Goal: Information Seeking & Learning: Learn about a topic

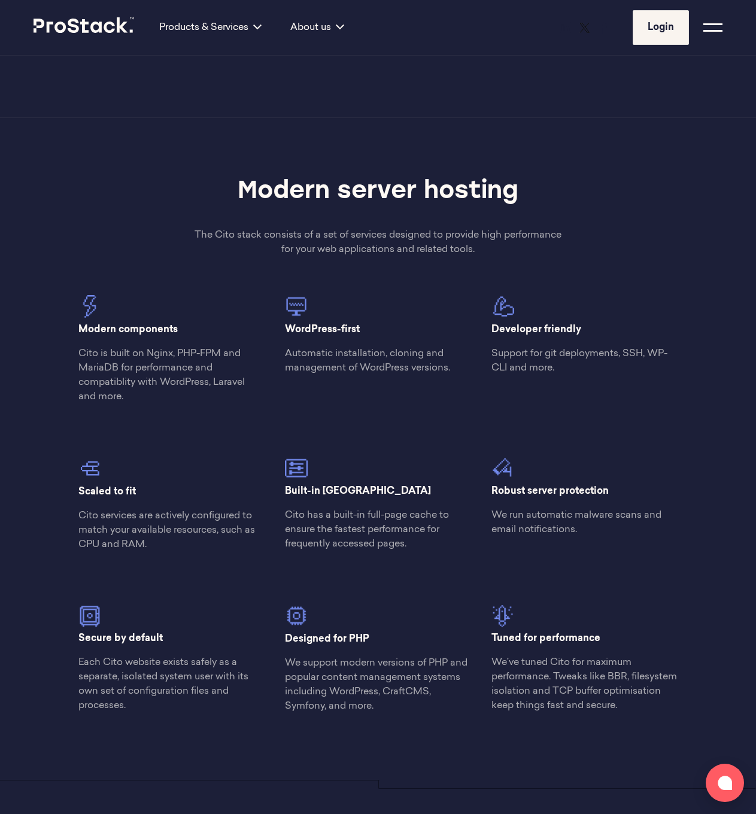
scroll to position [840, 0]
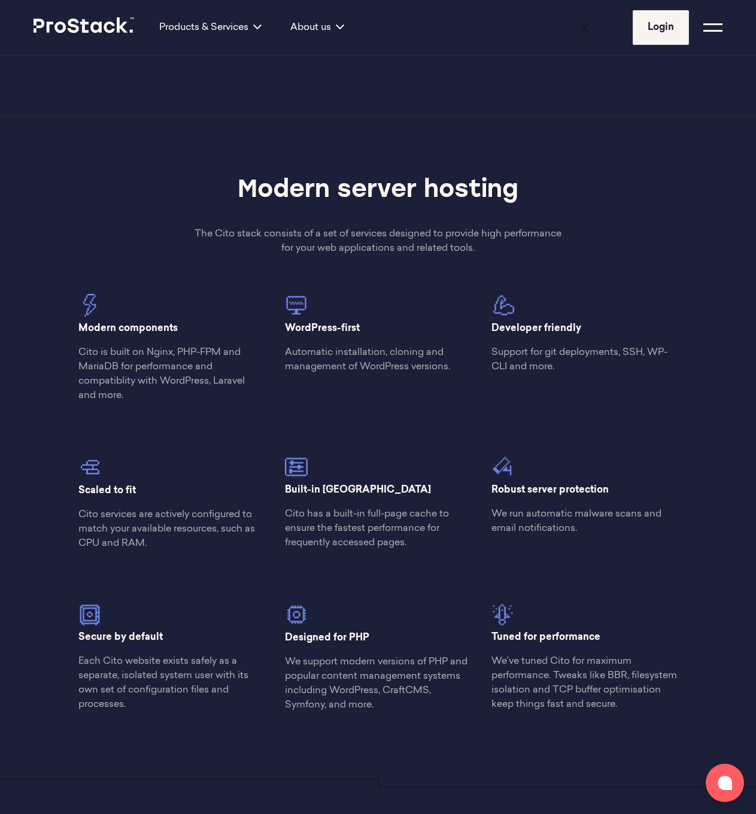
click at [351, 360] on p "Automatic installation, cloning and management of WordPress versions." at bounding box center [378, 359] width 186 height 29
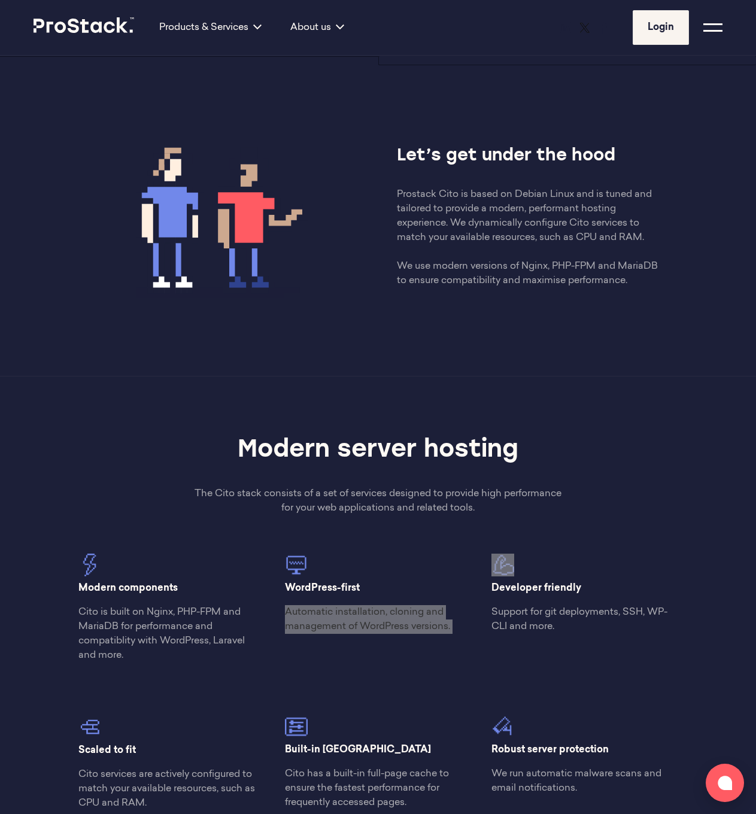
scroll to position [868, 0]
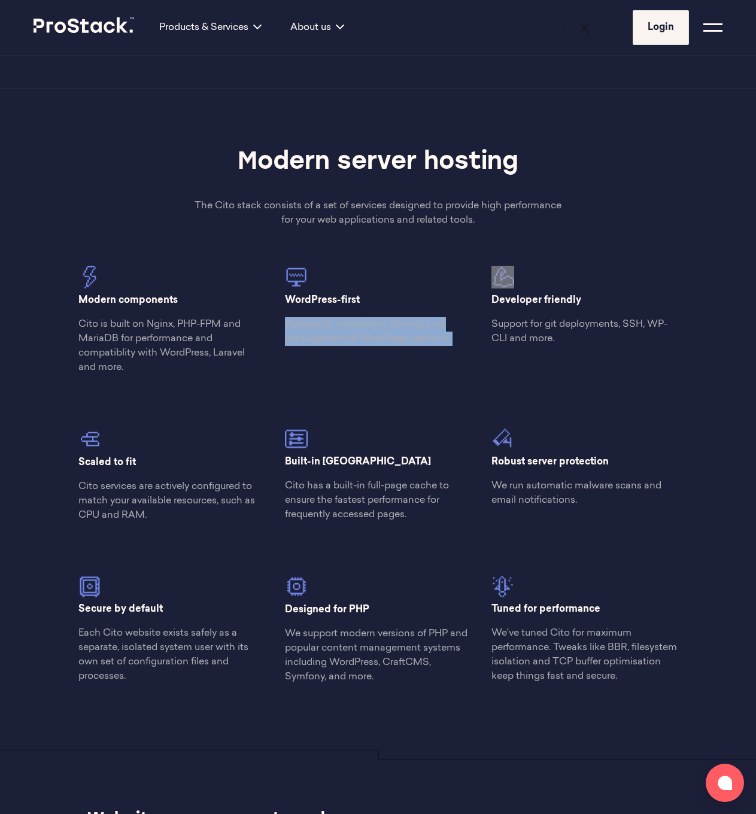
click at [574, 670] on p "We’ve tuned Cito for maximum performance. Tweaks like BBR, filesystem isolation…" at bounding box center [584, 654] width 186 height 57
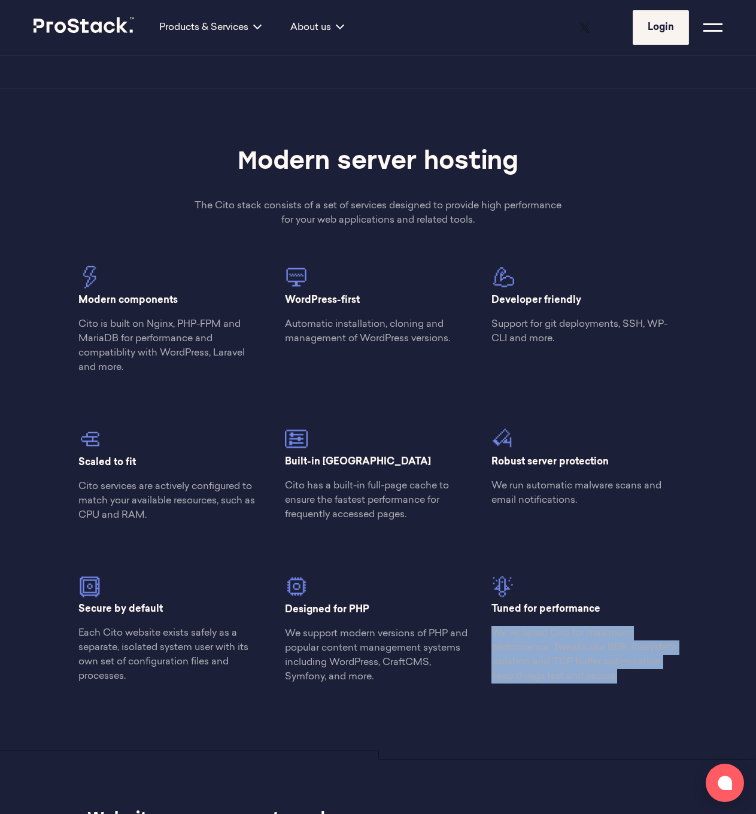
click at [578, 694] on div "Tuned for performance We’ve tuned Cito for maximum performance. Tweaks like BBR…" at bounding box center [584, 613] width 206 height 162
click at [559, 673] on p "We’ve tuned Cito for maximum performance. Tweaks like BBR, filesystem isolation…" at bounding box center [584, 654] width 186 height 57
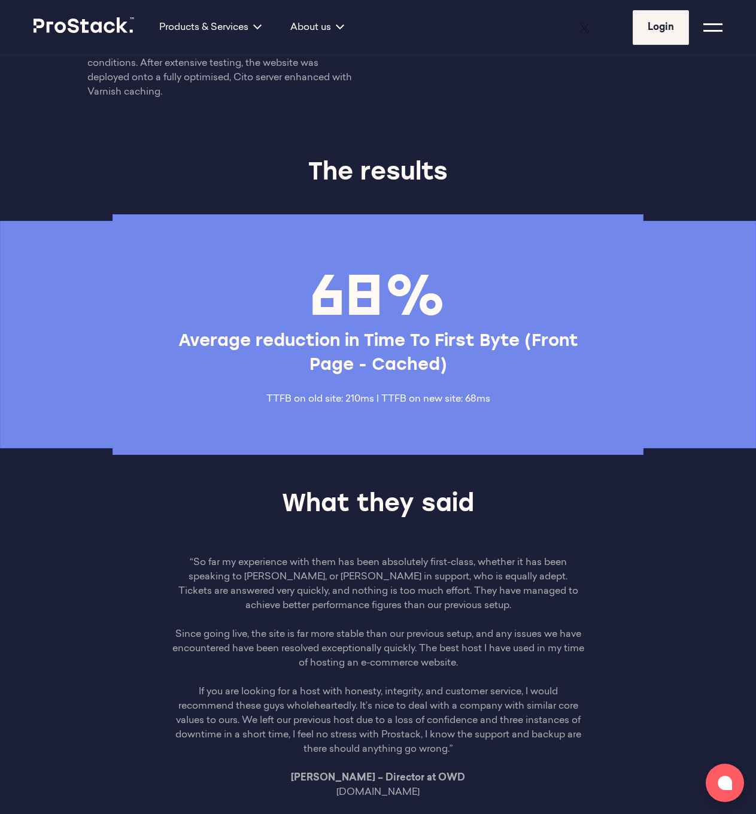
scroll to position [3391, 0]
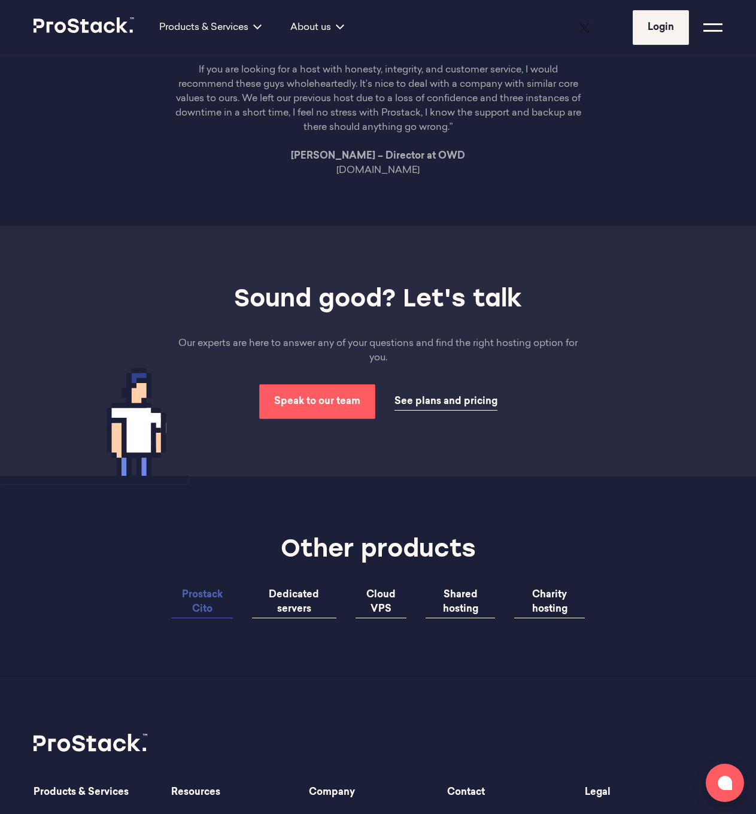
click at [462, 475] on div "Sound good? Let's talk Our experts are here to answer any of your questions and…" at bounding box center [378, 351] width 756 height 250
click at [440, 407] on span "See plans and pricing" at bounding box center [445, 402] width 103 height 10
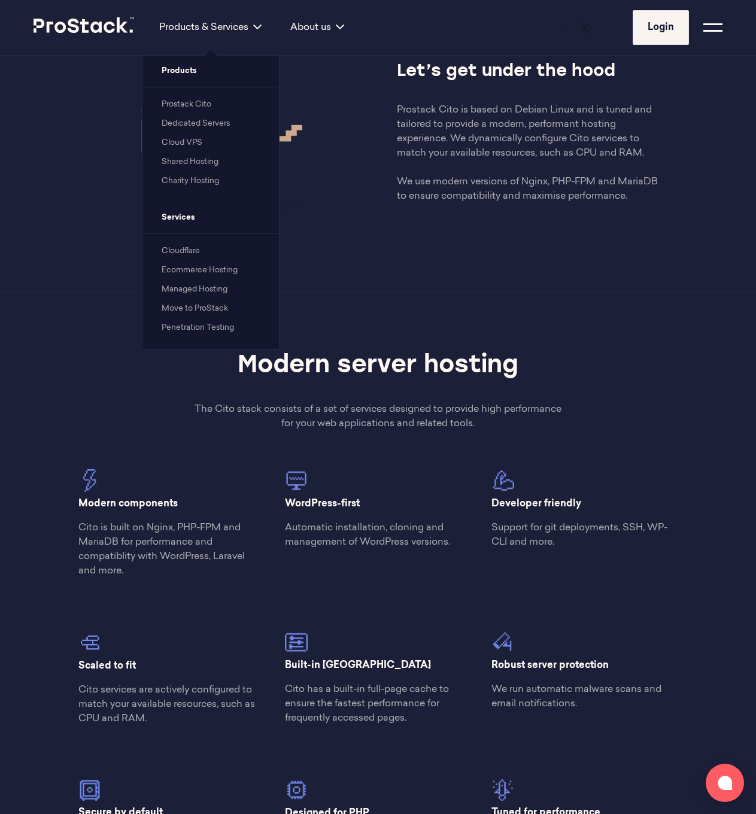
scroll to position [460, 0]
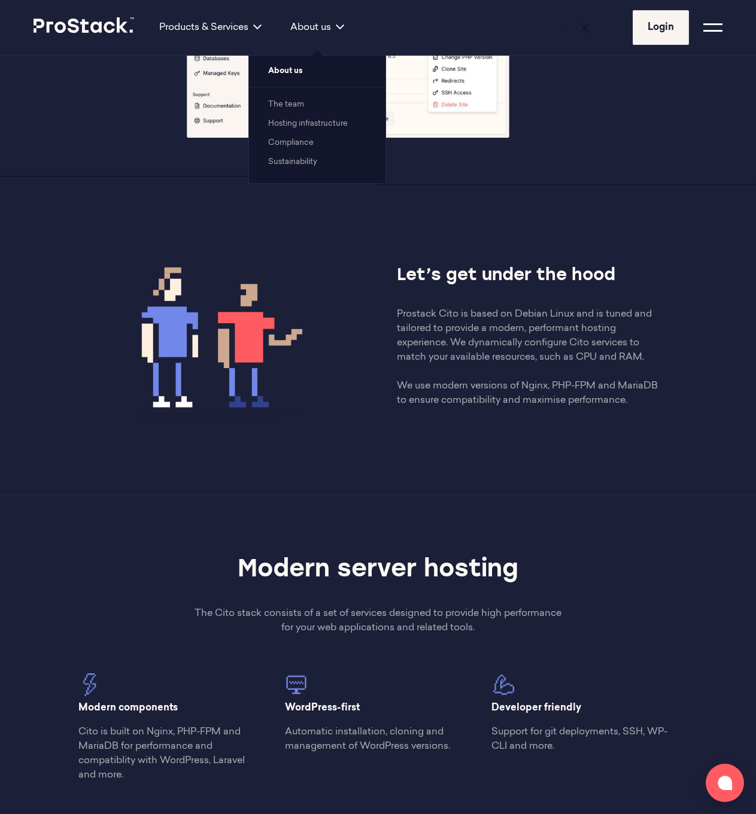
click at [288, 108] on li "The team" at bounding box center [317, 104] width 98 height 14
click at [288, 108] on link "The team" at bounding box center [286, 105] width 36 height 8
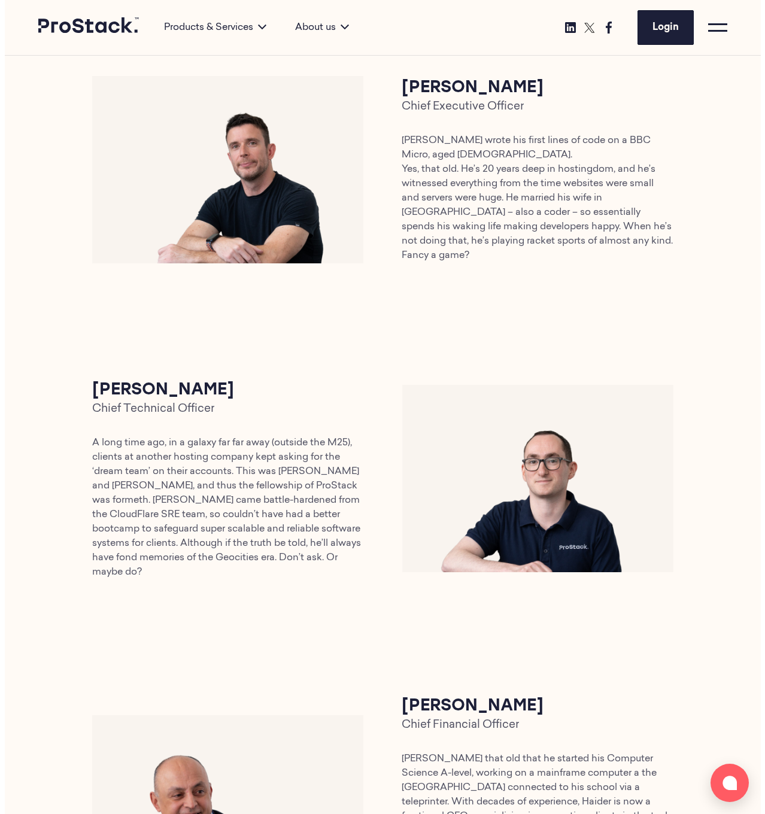
scroll to position [61, 0]
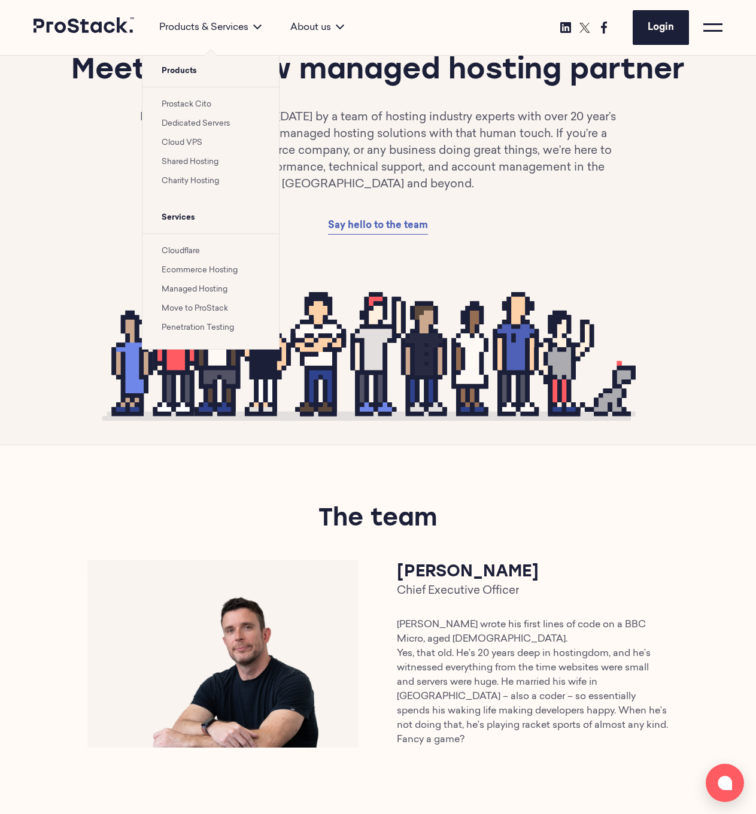
click at [198, 129] on li "Dedicated Servers" at bounding box center [211, 123] width 98 height 14
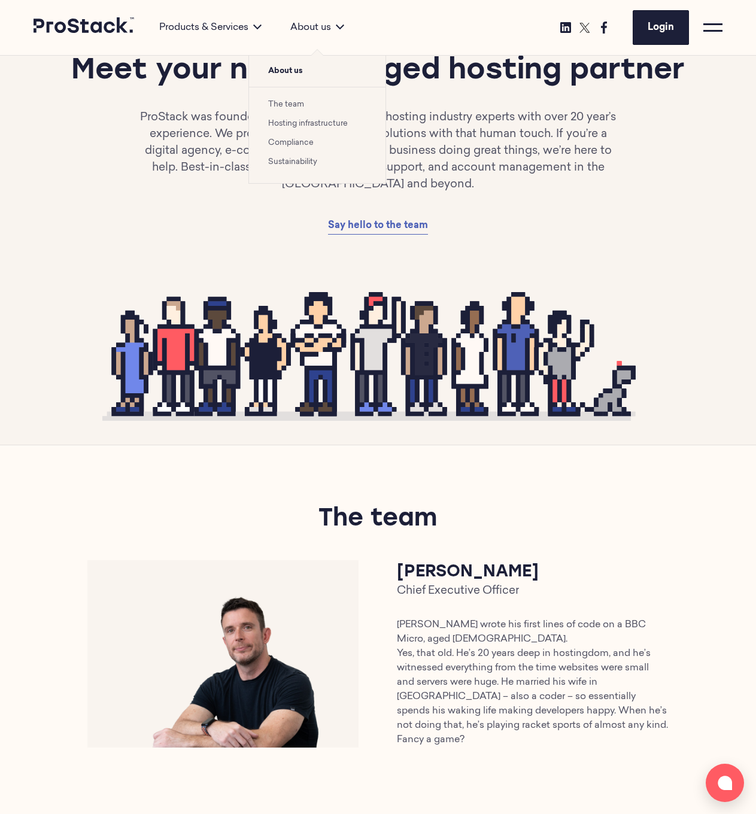
click at [302, 30] on div "About us" at bounding box center [317, 27] width 83 height 14
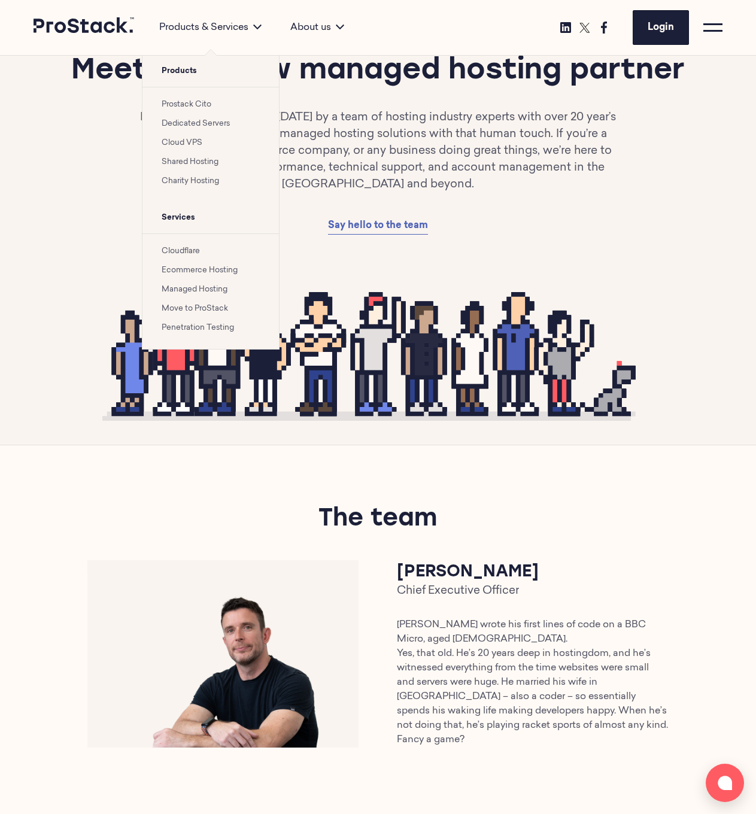
click at [225, 27] on div "Products & Services" at bounding box center [210, 27] width 131 height 14
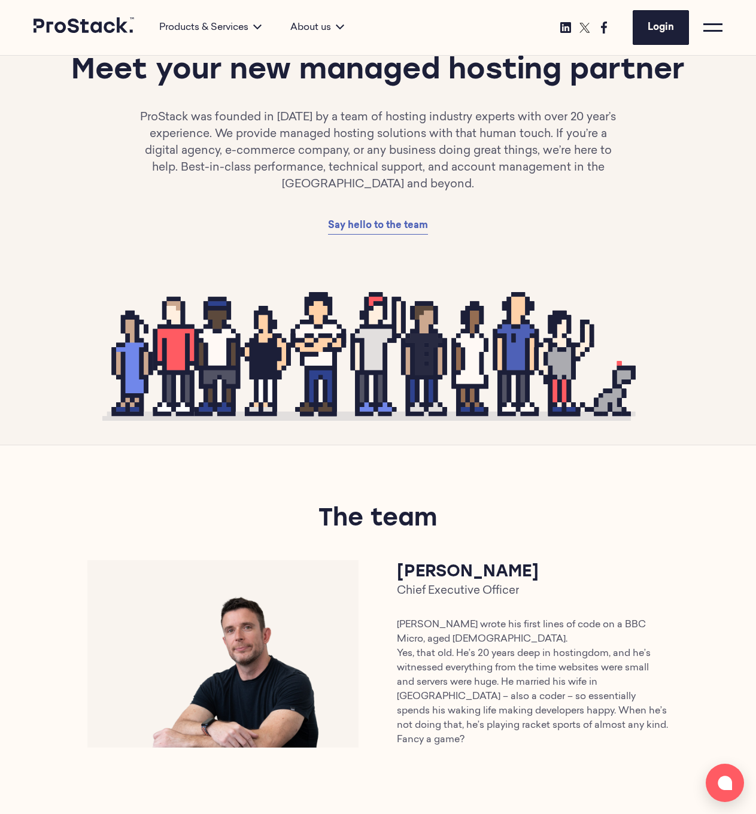
click at [713, 32] on div at bounding box center [712, 27] width 19 height 19
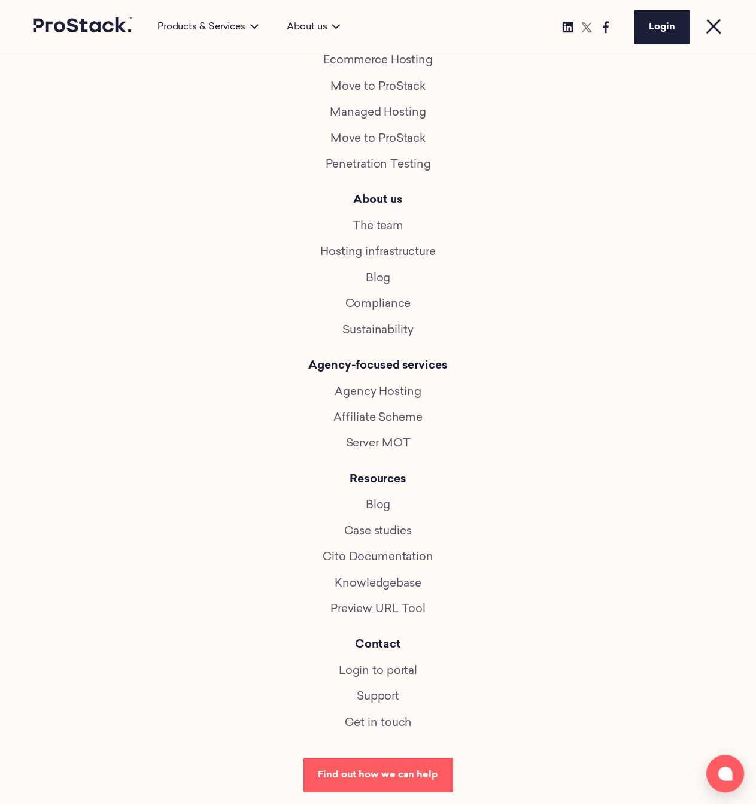
scroll to position [250, 0]
click at [384, 533] on link "Case studies" at bounding box center [382, 538] width 68 height 11
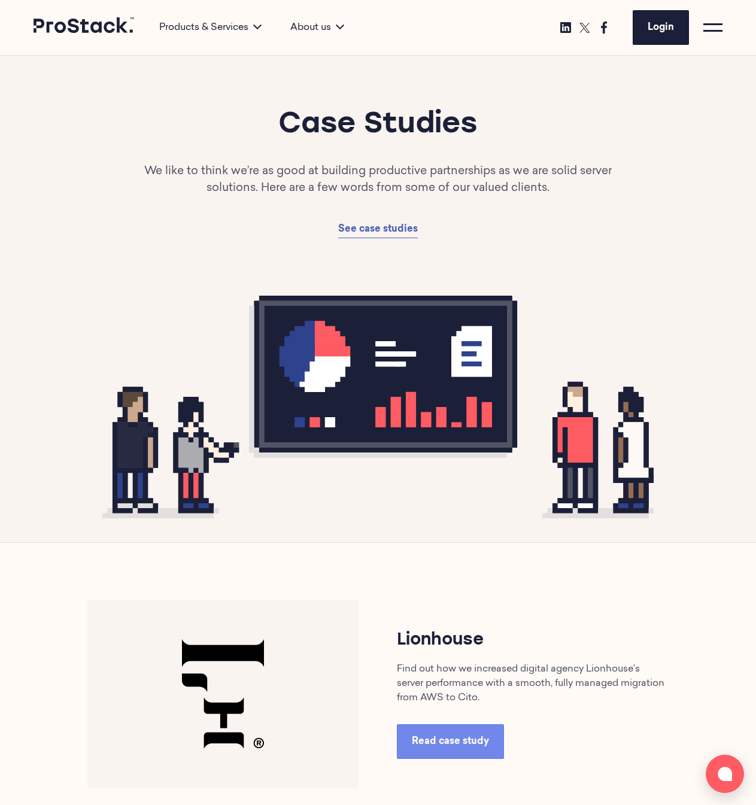
scroll to position [365, 0]
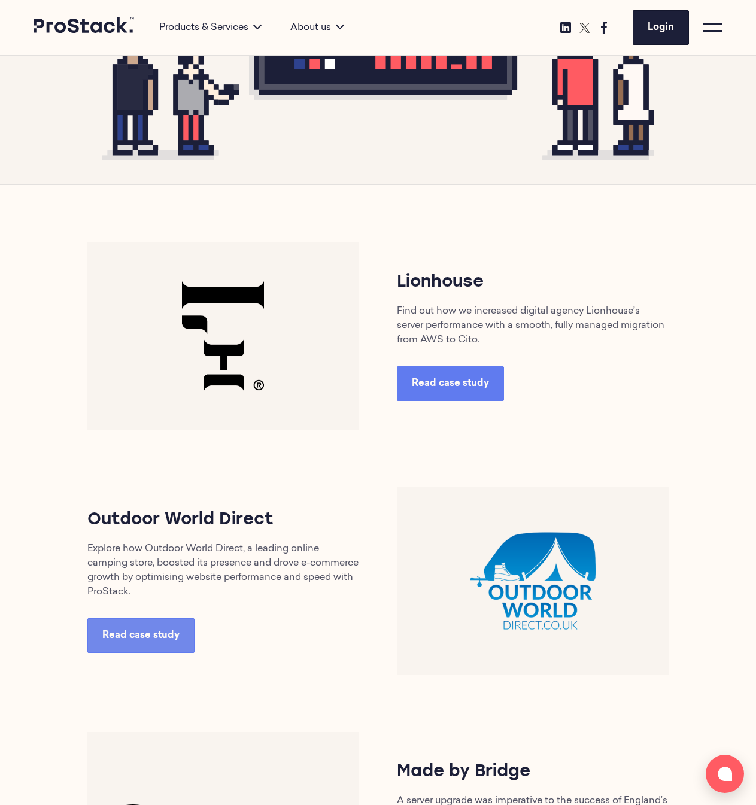
click at [456, 376] on link "Read case study" at bounding box center [450, 383] width 107 height 35
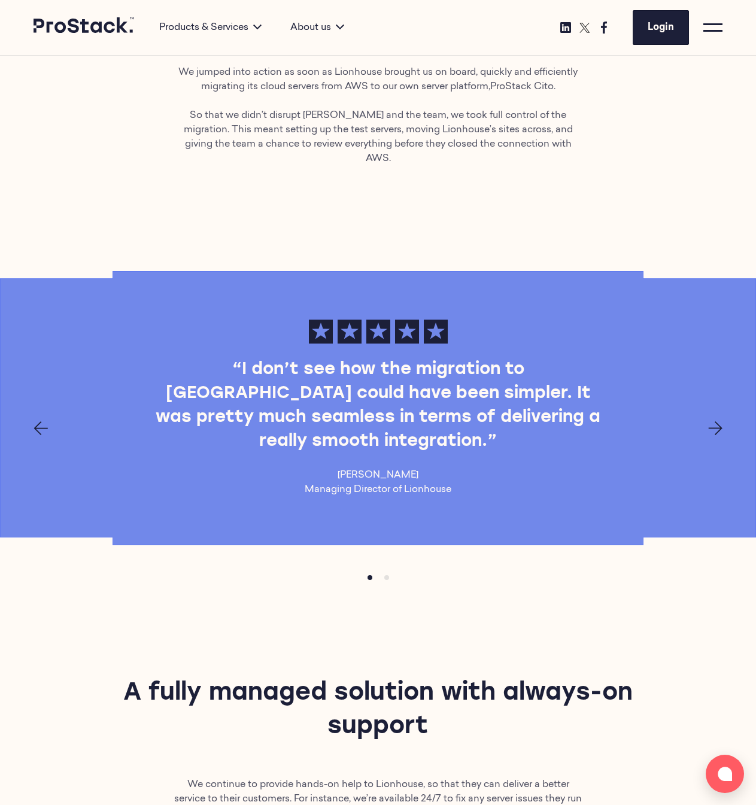
scroll to position [795, 0]
click at [725, 436] on div at bounding box center [378, 429] width 756 height 14
click at [731, 436] on div at bounding box center [378, 429] width 756 height 14
click at [724, 436] on div at bounding box center [378, 429] width 756 height 14
click at [714, 436] on icon "Next page" at bounding box center [715, 429] width 14 height 14
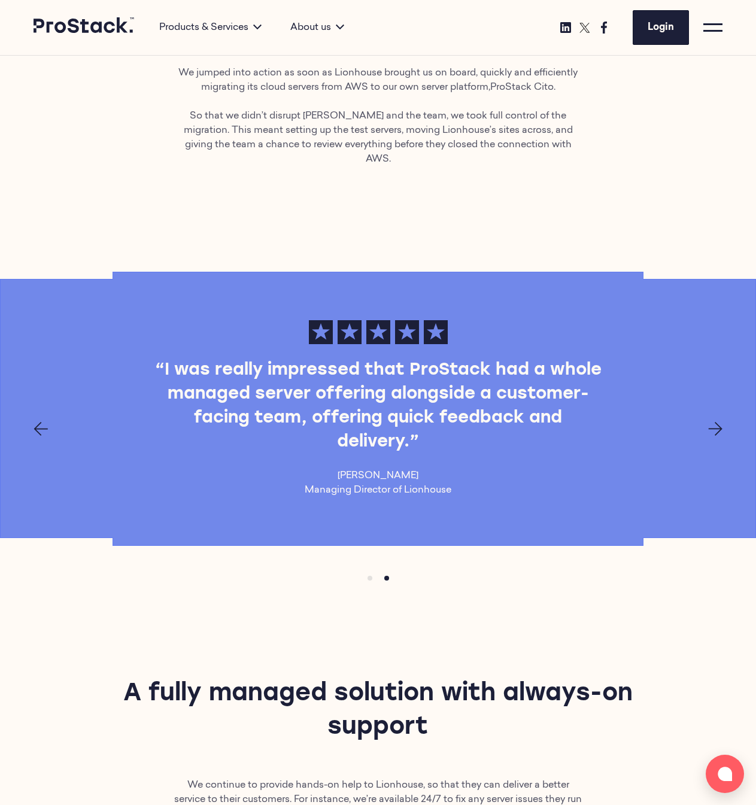
click at [714, 603] on section "“I don’t see how the migration to [GEOGRAPHIC_DATA] could have been simpler. It…" at bounding box center [378, 429] width 756 height 430
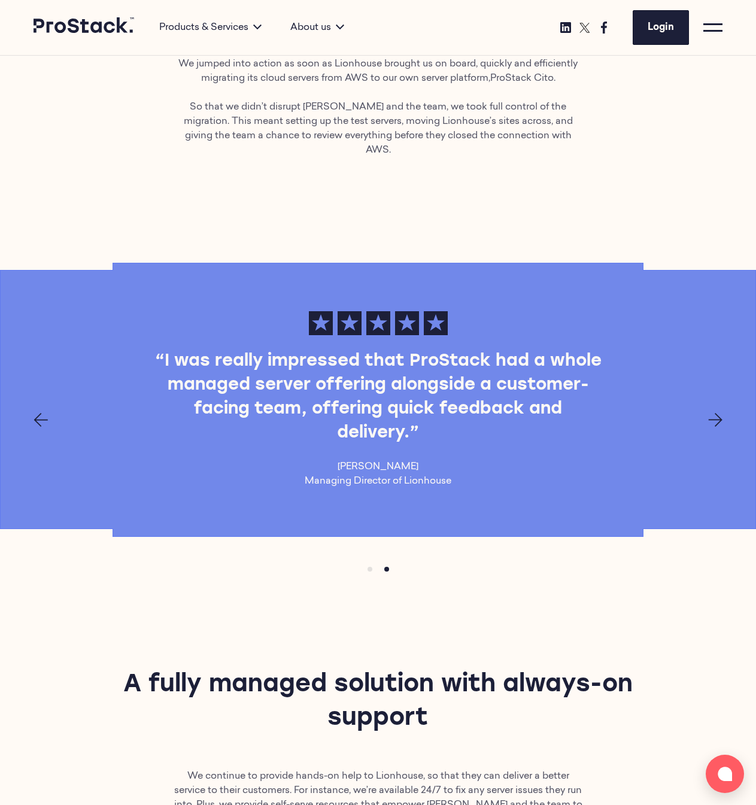
scroll to position [742, 0]
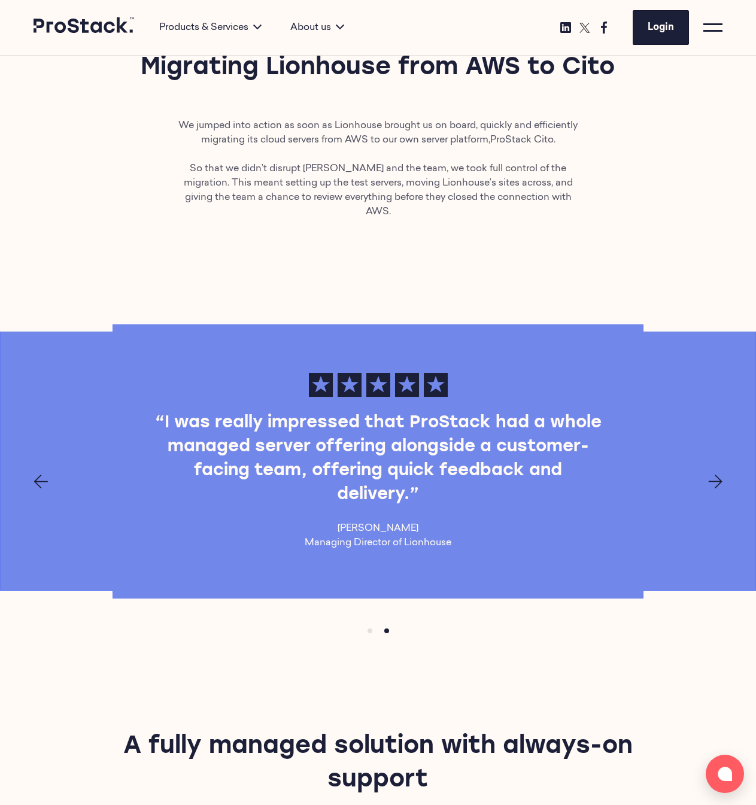
click at [589, 515] on div "“I was really impressed that ProStack had a whole managed server offering along…" at bounding box center [378, 461] width 755 height 177
click at [714, 442] on div "“I was really impressed that ProStack had a whole managed server offering along…" at bounding box center [378, 461] width 755 height 177
click at [718, 475] on icon "Next page" at bounding box center [715, 482] width 14 height 14
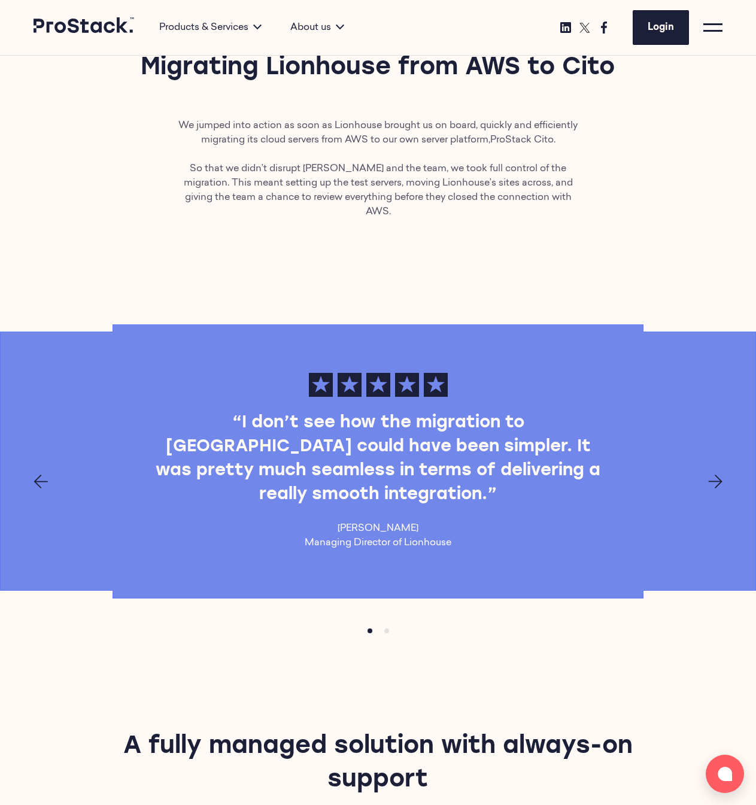
click at [719, 475] on icon "Next page" at bounding box center [715, 482] width 14 height 14
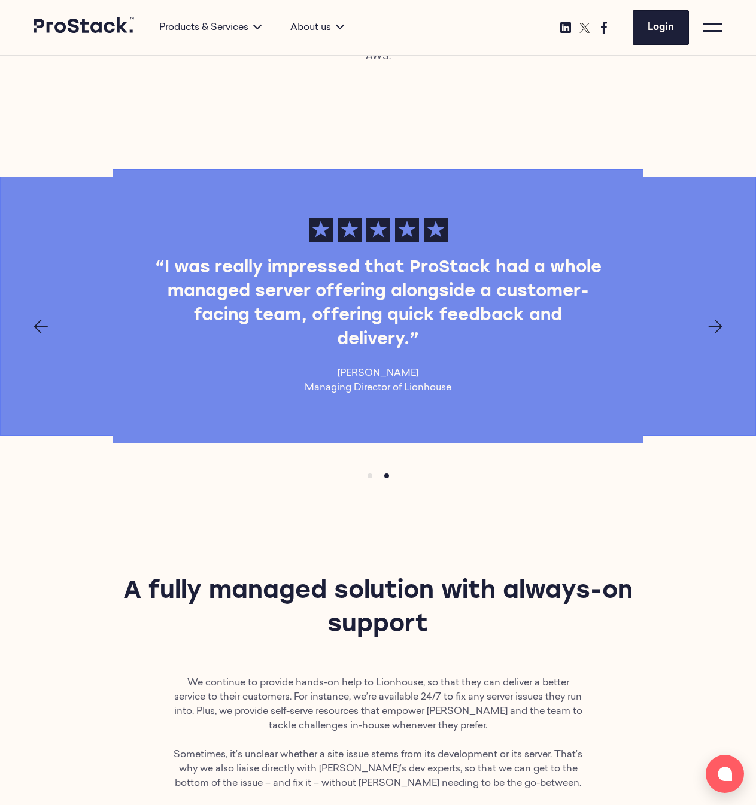
scroll to position [897, 0]
click at [712, 320] on icon "Next page" at bounding box center [715, 327] width 14 height 14
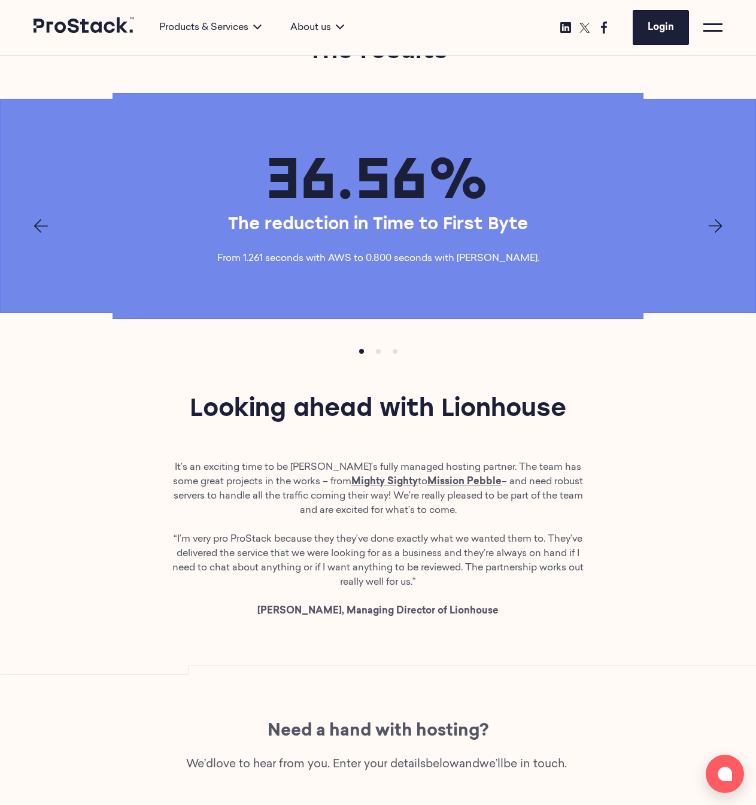
scroll to position [1704, 0]
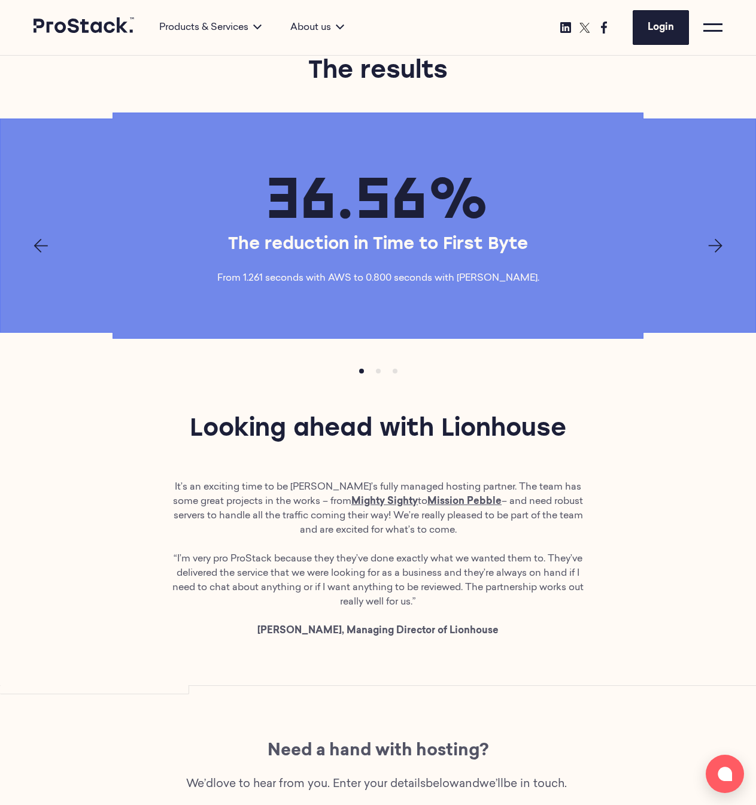
click at [715, 253] on icon "Next page" at bounding box center [715, 246] width 14 height 14
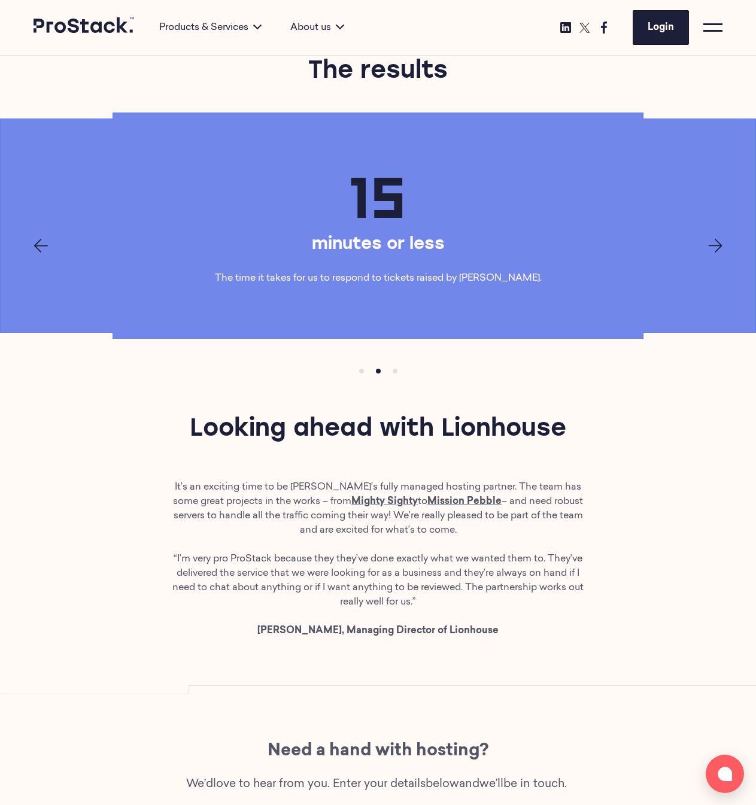
scroll to position [1677, 0]
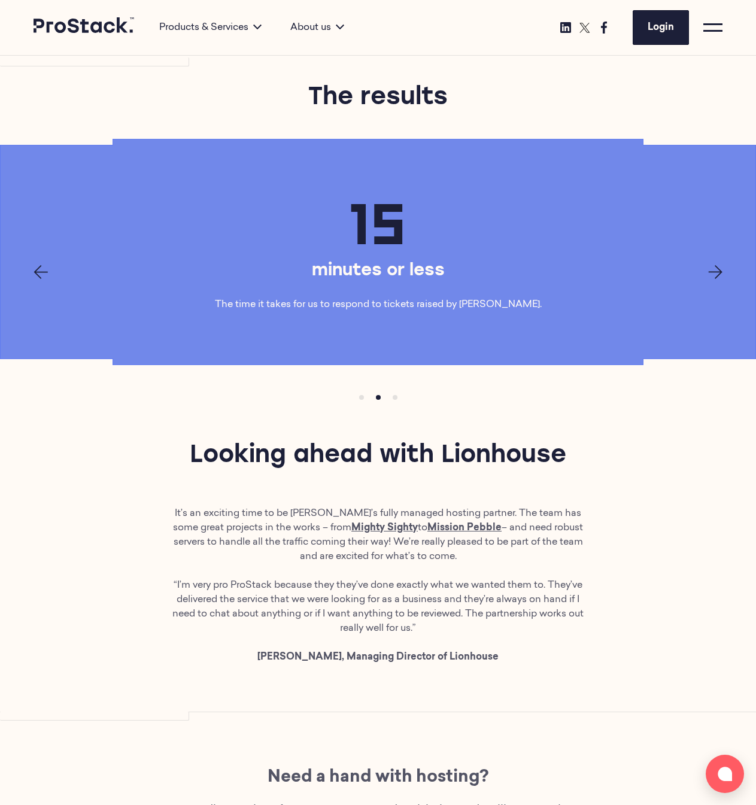
click at [713, 233] on div "15 minutes or less The time it takes for us to respond to tickets raised by [PE…" at bounding box center [378, 251] width 755 height 129
click at [721, 265] on icon "Next page" at bounding box center [715, 272] width 14 height 14
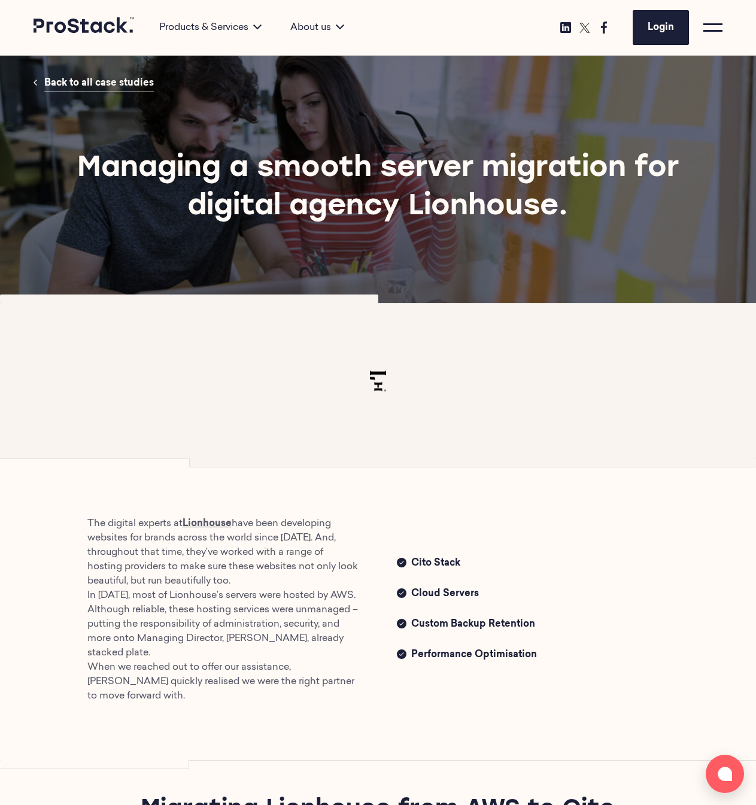
scroll to position [0, 0]
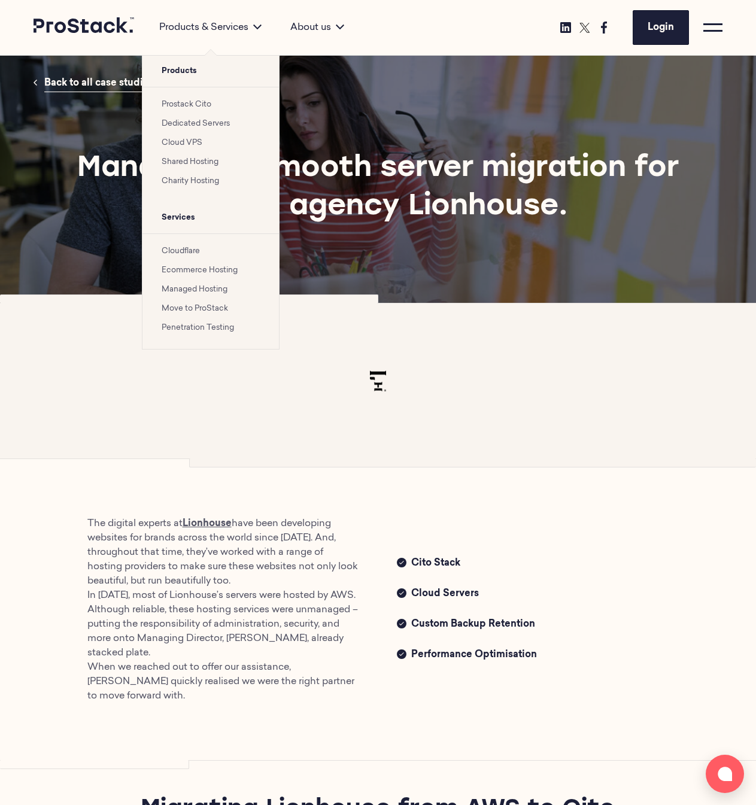
click at [192, 127] on link "Dedicated Servers" at bounding box center [196, 124] width 68 height 8
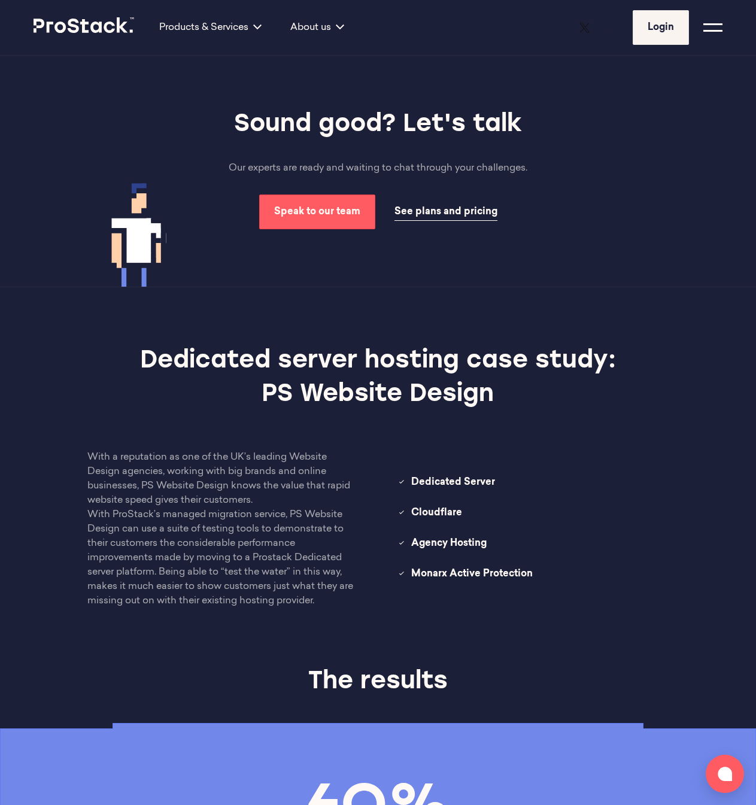
scroll to position [1141, 0]
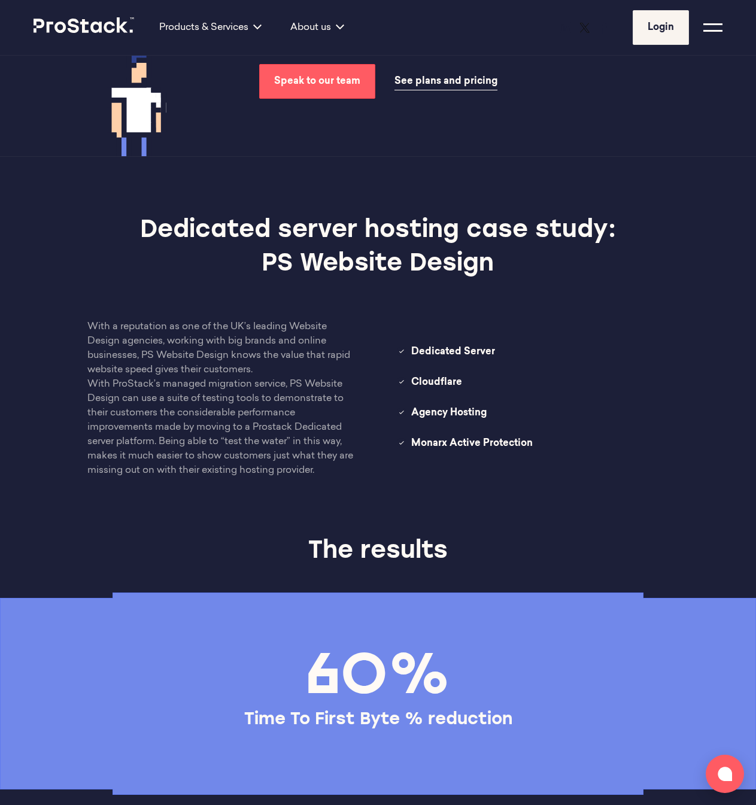
click at [227, 403] on p "With ProStack’s managed migration service, PS Website Design can use a suite of…" at bounding box center [223, 427] width 272 height 101
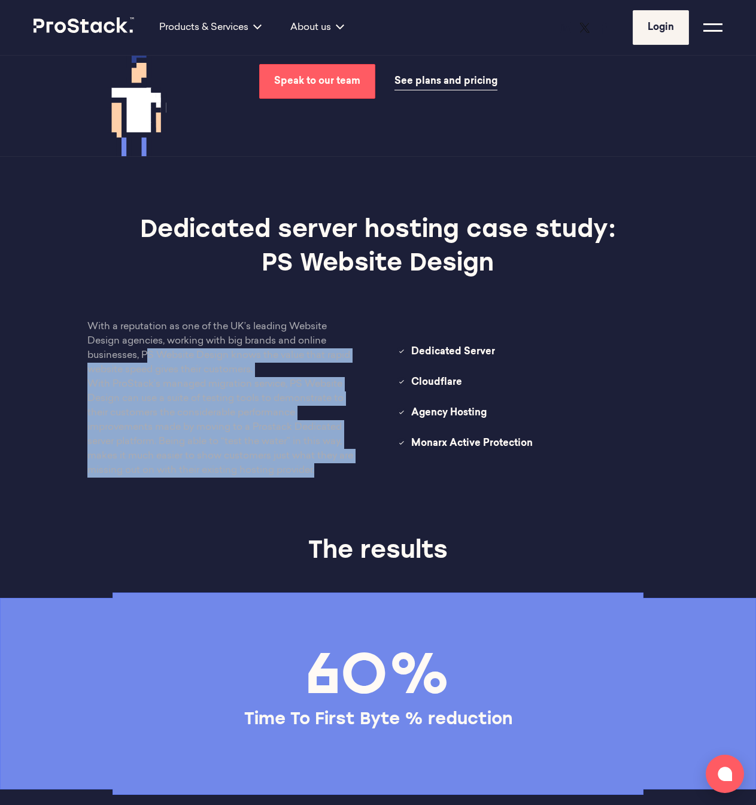
drag, startPoint x: 357, startPoint y: 473, endPoint x: 155, endPoint y: 347, distance: 238.1
click at [147, 355] on div "With a reputation as one of the UK’s leading Website Design agencies, working w…" at bounding box center [223, 399] width 272 height 158
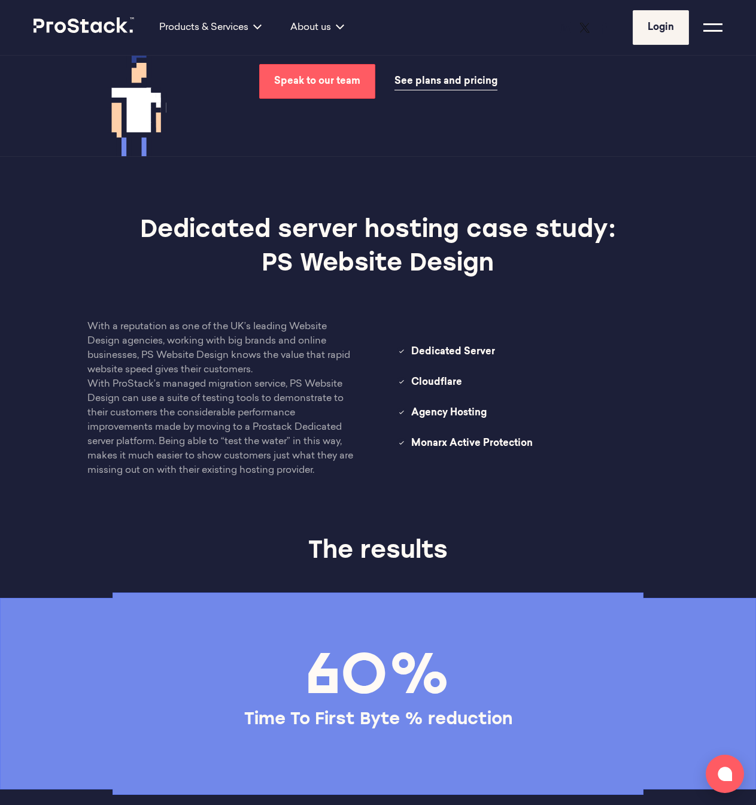
click at [381, 373] on div "Dedicated Server Cloudflare Agency Hosting Monarx Active Protection" at bounding box center [533, 399] width 310 height 108
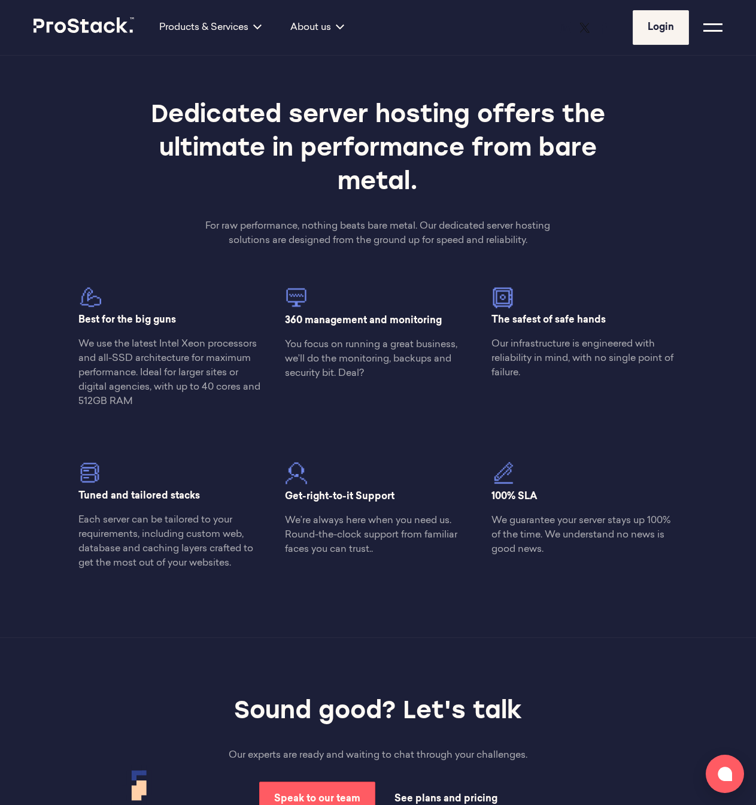
scroll to position [353, 0]
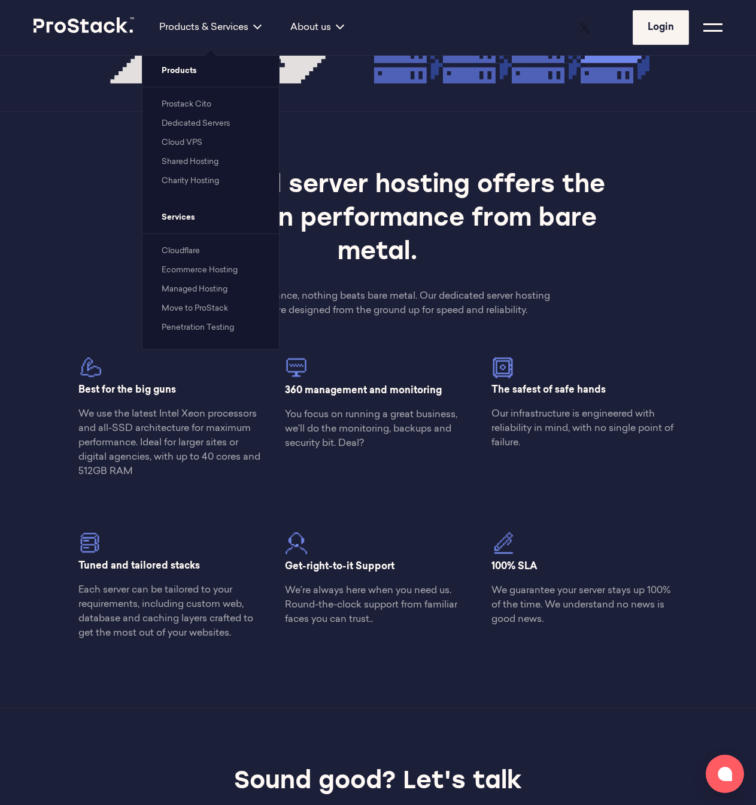
click at [194, 184] on link "Charity Hosting" at bounding box center [190, 181] width 57 height 8
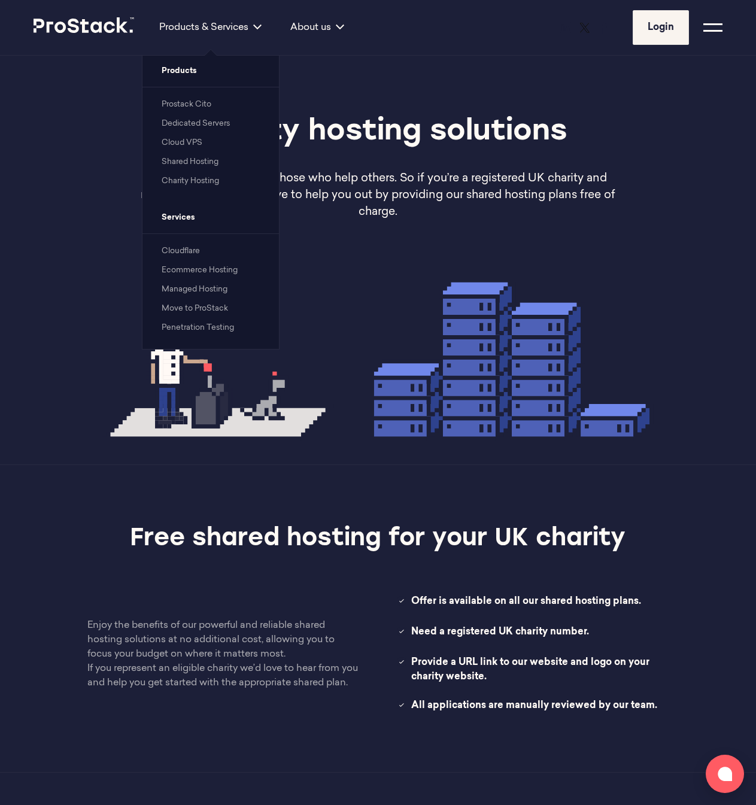
click at [188, 160] on link "Shared Hosting" at bounding box center [190, 162] width 57 height 8
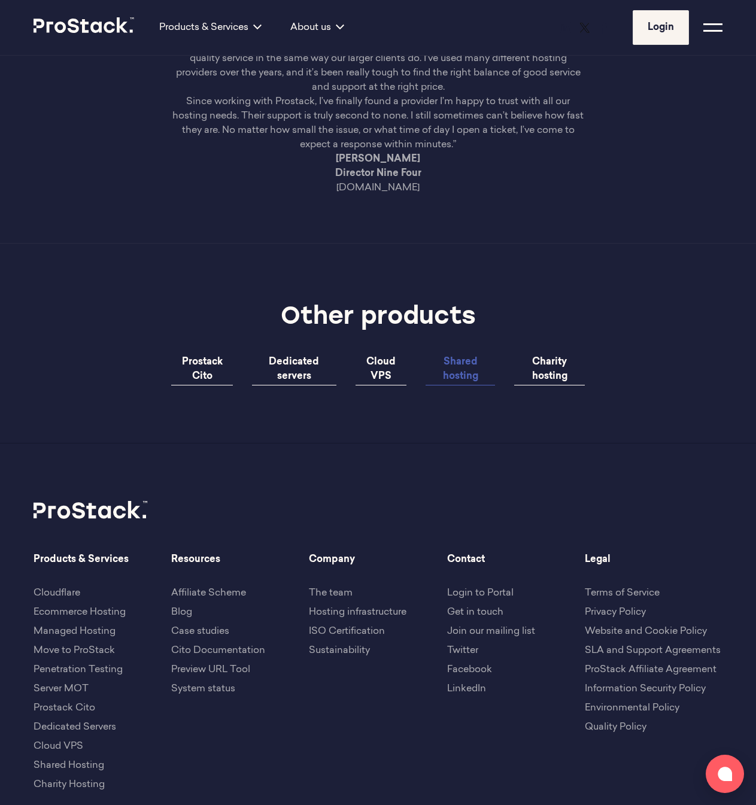
scroll to position [2212, 0]
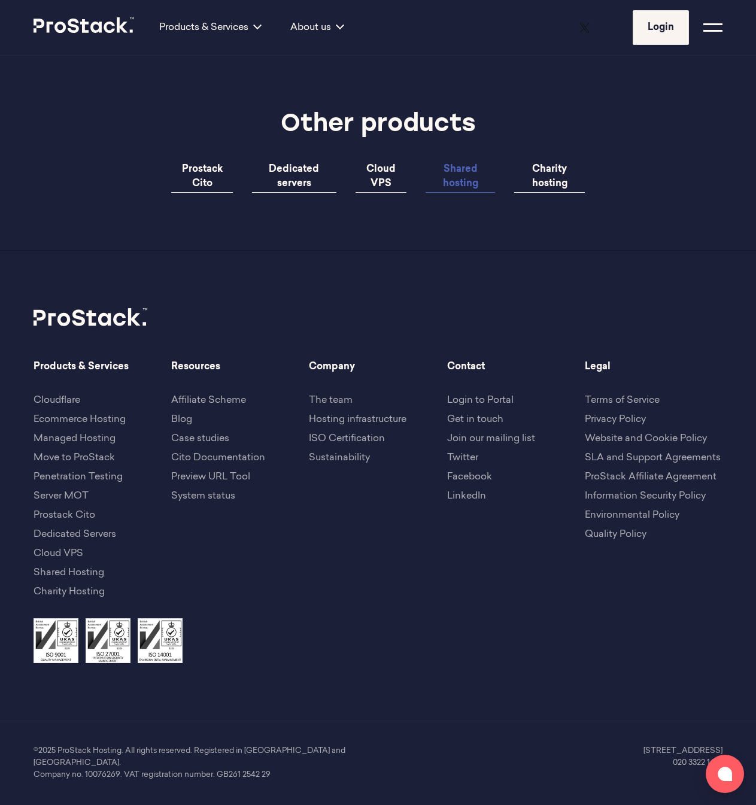
click at [373, 189] on span "Cloud VPS" at bounding box center [380, 177] width 29 height 24
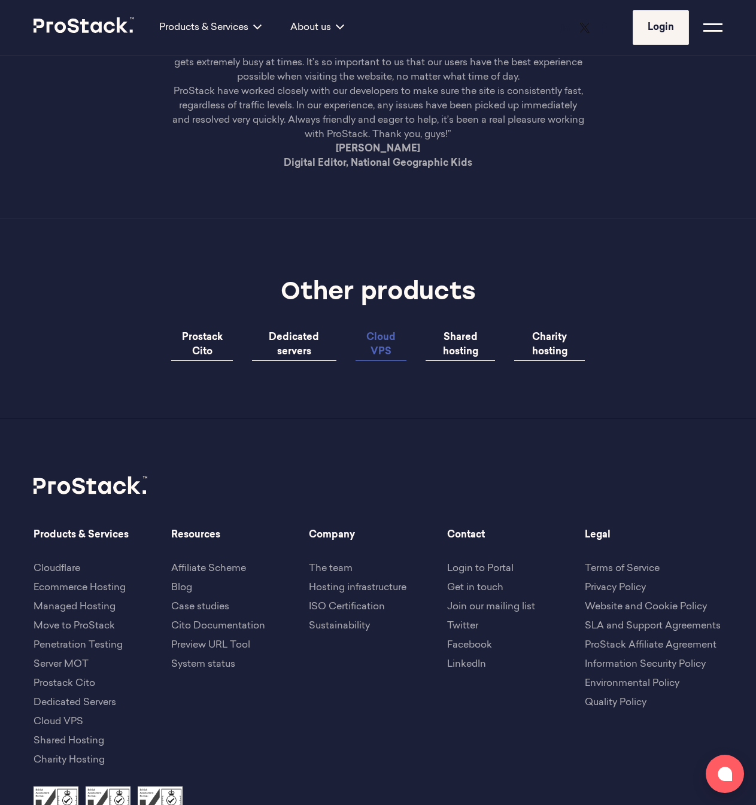
scroll to position [2206, 0]
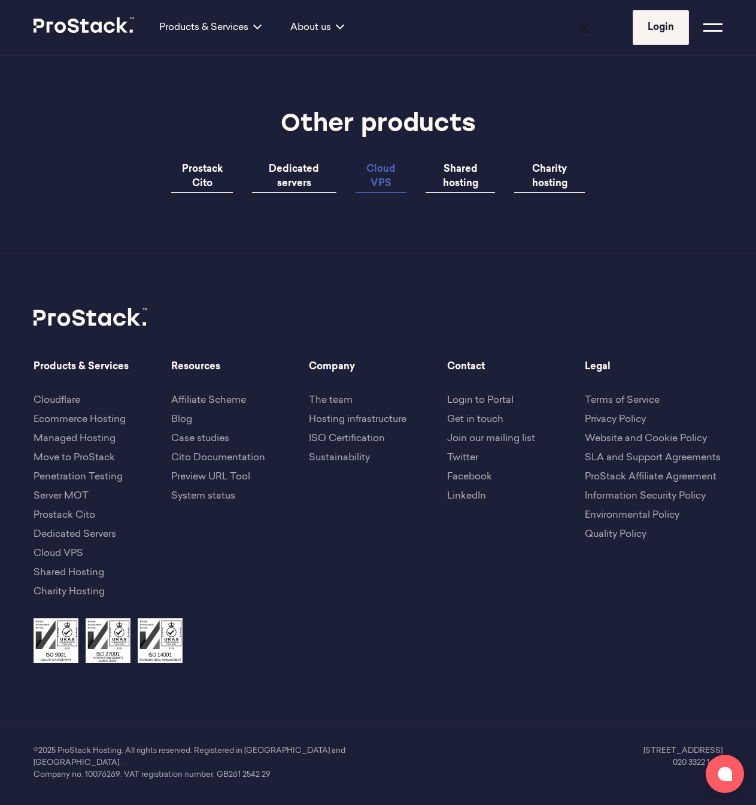
click at [78, 463] on link "Move to ProStack" at bounding box center [74, 458] width 81 height 10
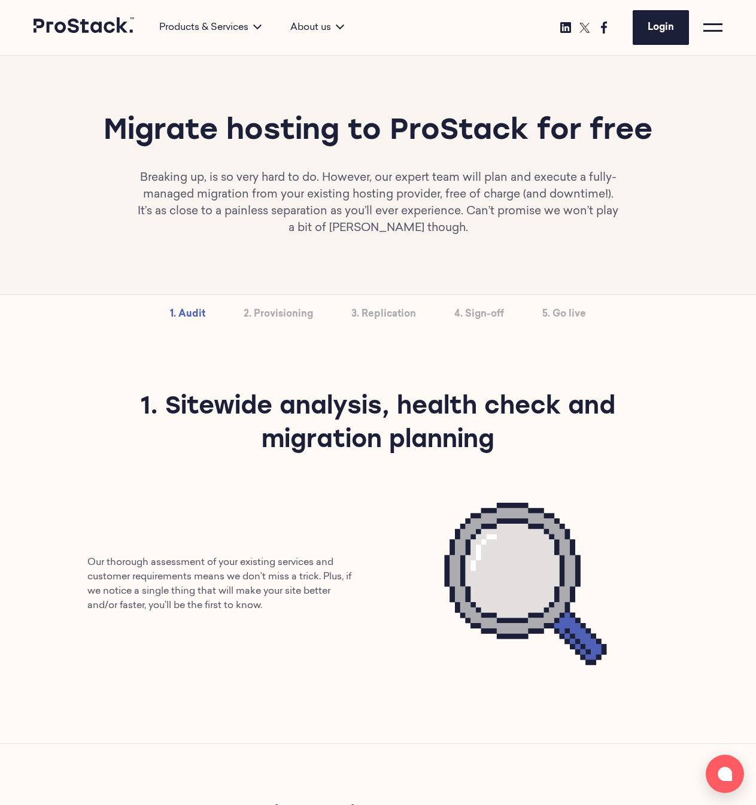
click at [268, 320] on link "2. Provisioning" at bounding box center [278, 314] width 69 height 38
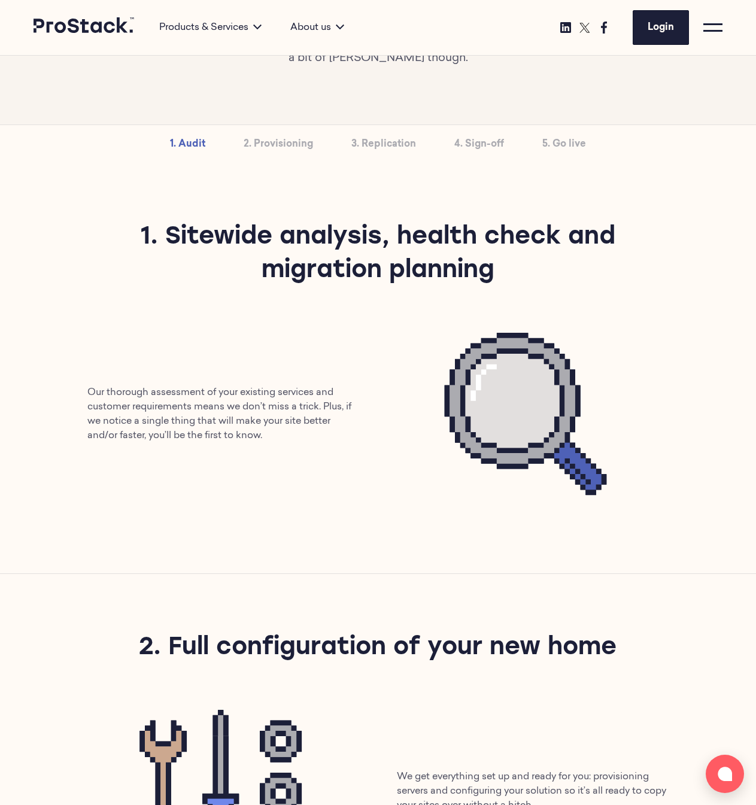
click at [370, 150] on link "3. Replication" at bounding box center [383, 144] width 65 height 38
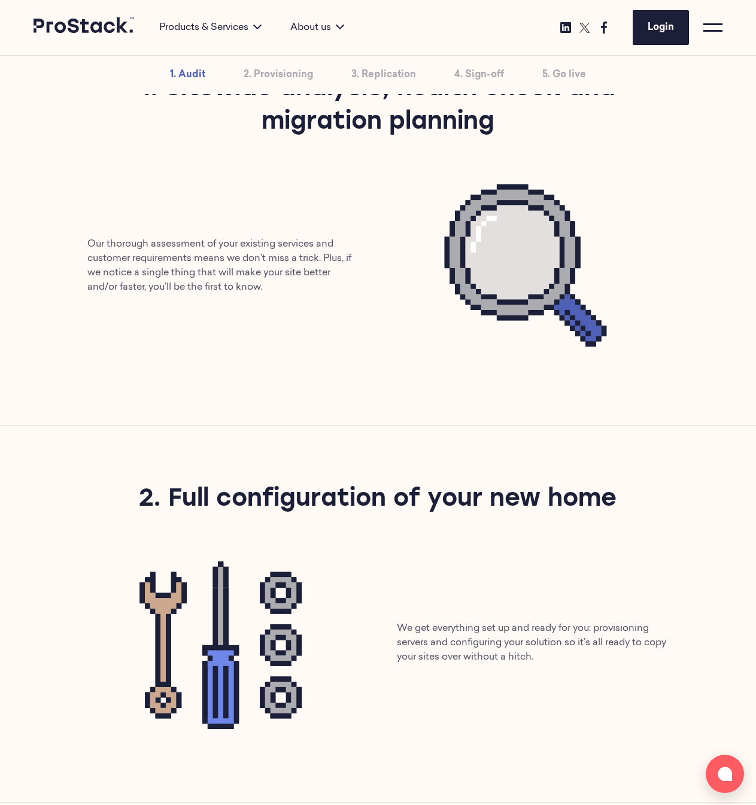
scroll to position [314, 0]
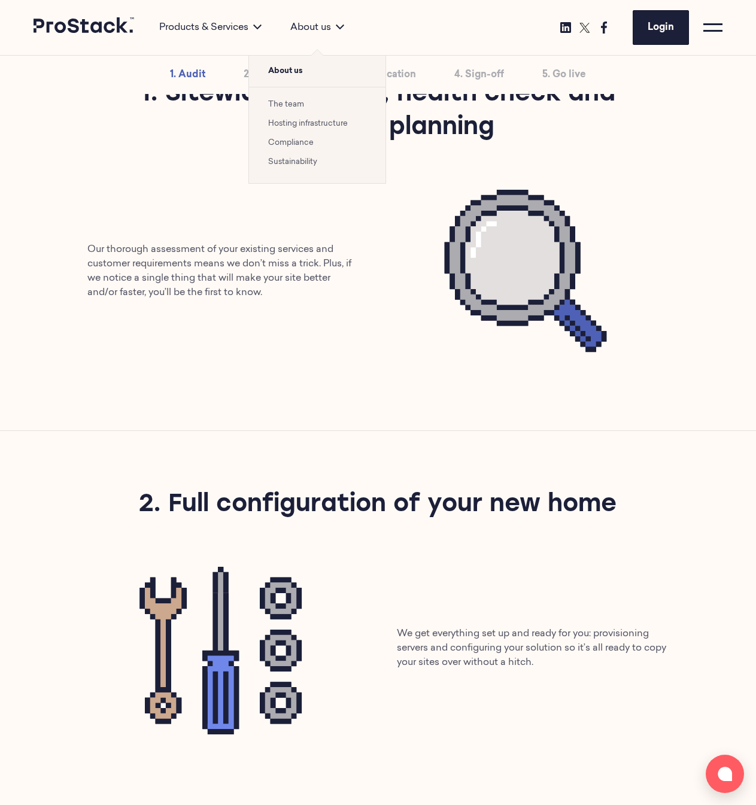
click at [299, 142] on link "Compliance" at bounding box center [290, 143] width 45 height 8
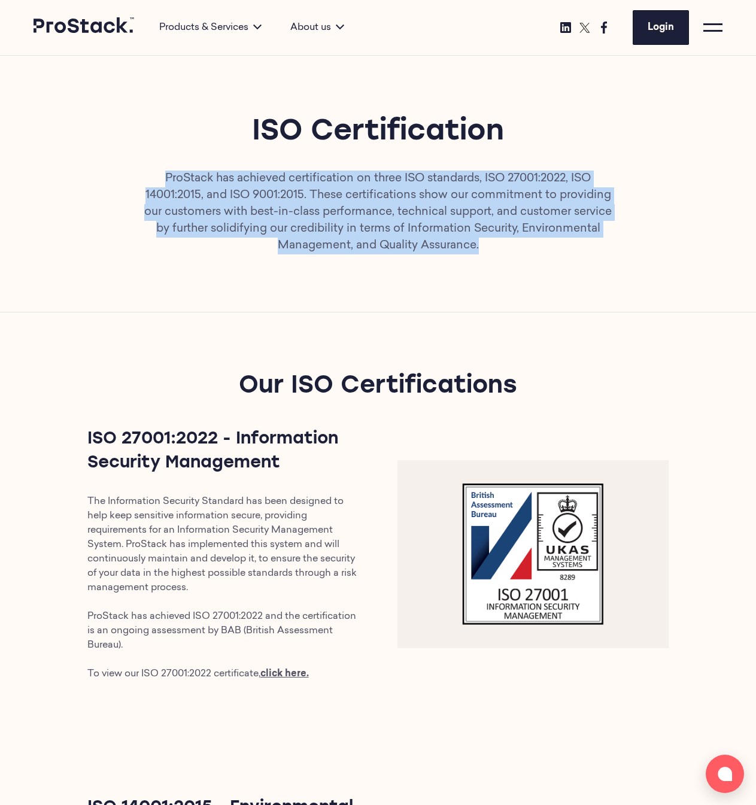
drag, startPoint x: 432, startPoint y: 267, endPoint x: 397, endPoint y: 166, distance: 106.6
click at [393, 165] on div "ISO Certification ProStack has achieved certification on three ISO standards, I…" at bounding box center [378, 184] width 756 height 256
click at [423, 220] on p "ProStack has achieved certification on three ISO standards, ISO 27001:2022, ISO…" at bounding box center [378, 213] width 482 height 84
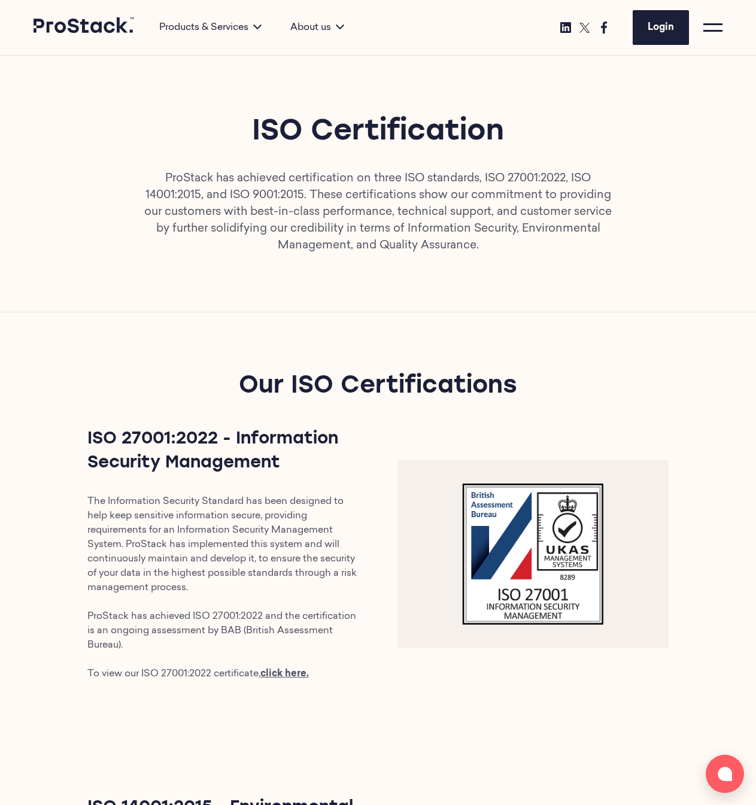
click at [423, 220] on p "ProStack has achieved certification on three ISO standards, ISO 27001:2022, ISO…" at bounding box center [378, 213] width 482 height 84
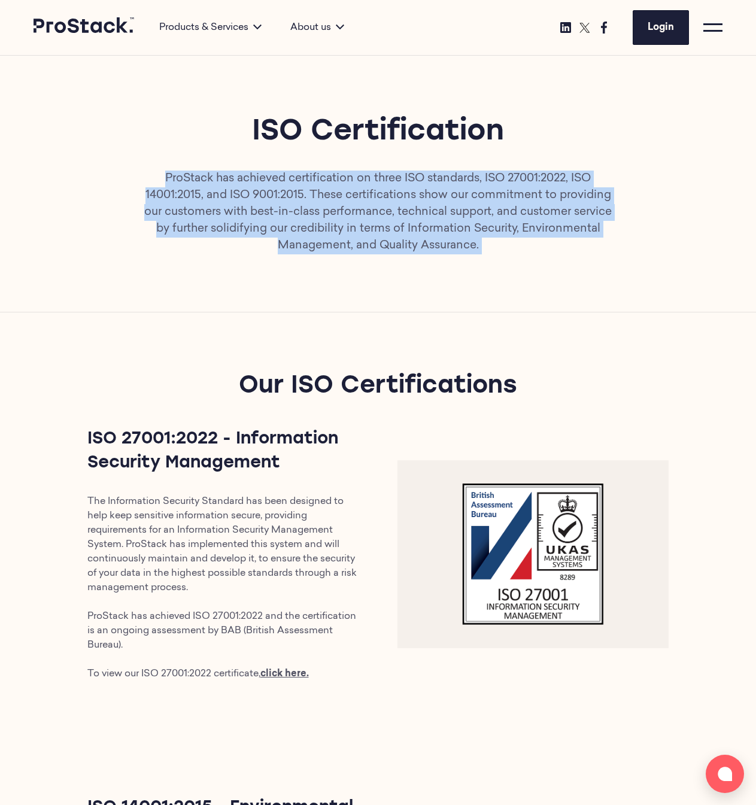
click at [423, 220] on p "ProStack has achieved certification on three ISO standards, ISO 27001:2022, ISO…" at bounding box center [378, 213] width 482 height 84
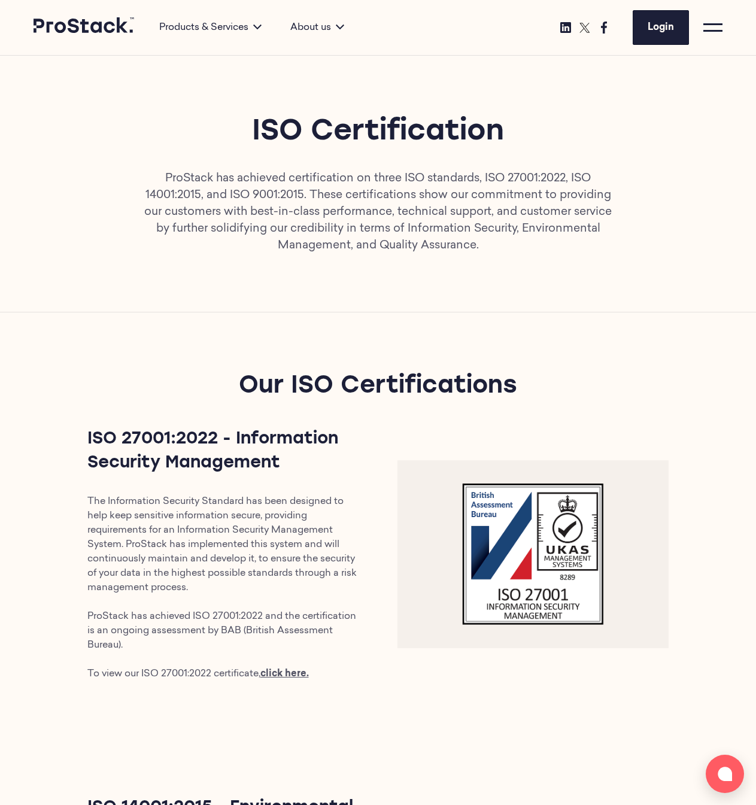
click at [293, 317] on div "Our ISO Certifications ISO 27001:2022 - Information Security Management The Inf…" at bounding box center [378, 525] width 756 height 426
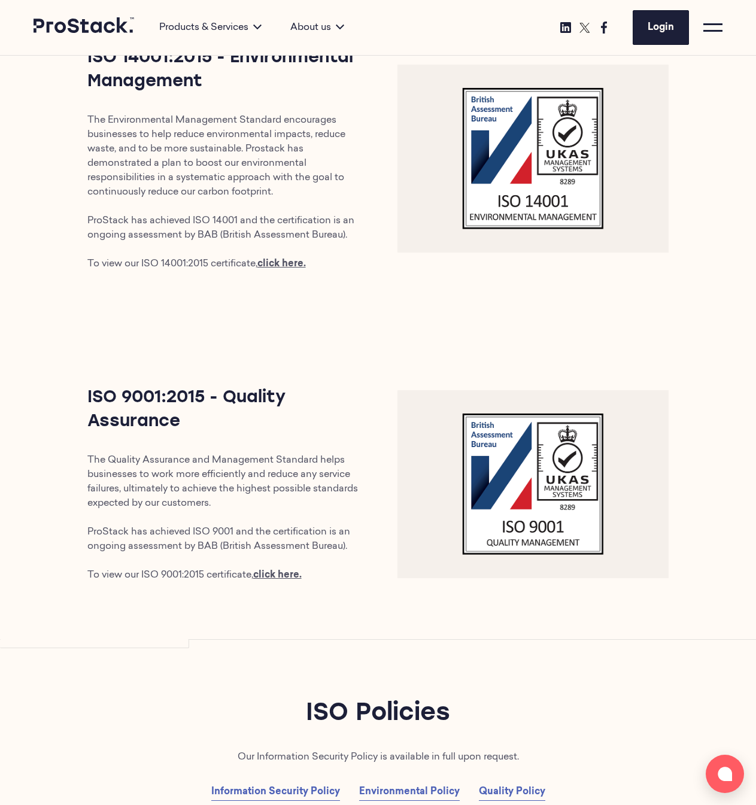
scroll to position [762, 0]
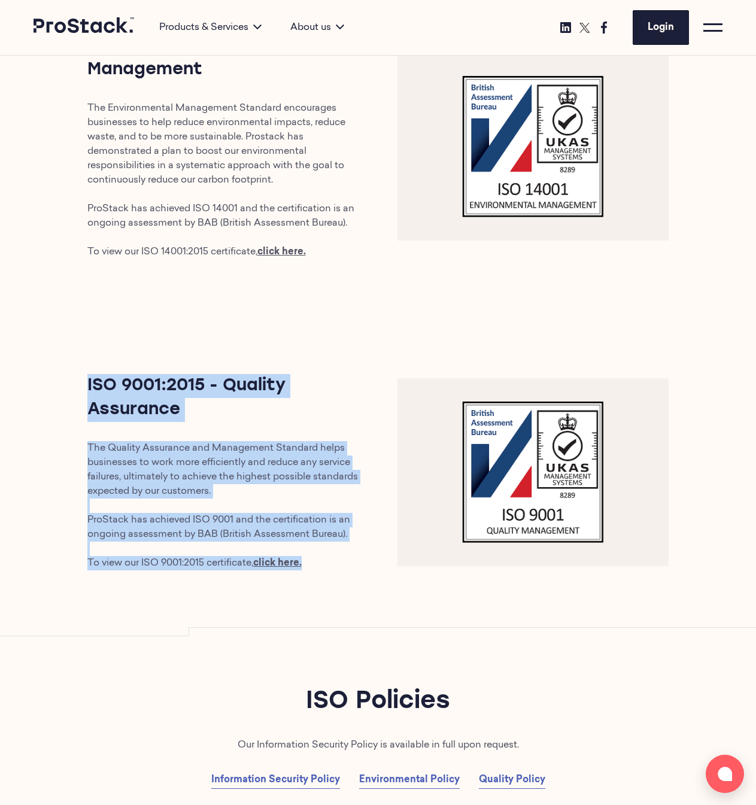
drag, startPoint x: 354, startPoint y: 572, endPoint x: 317, endPoint y: 366, distance: 209.3
click at [317, 367] on div "ISO 9001:2015 - Quality Assurance The Quality Assurance and Management Standard…" at bounding box center [378, 472] width 756 height 311
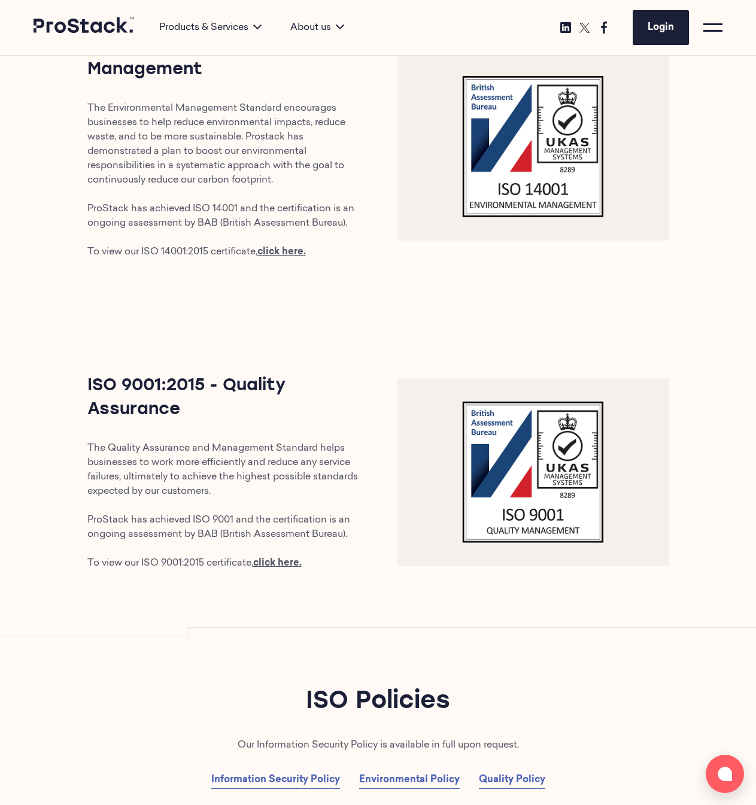
click at [328, 615] on div "ISO 9001:2015 - Quality Assurance The Quality Assurance and Management Standard…" at bounding box center [378, 472] width 756 height 311
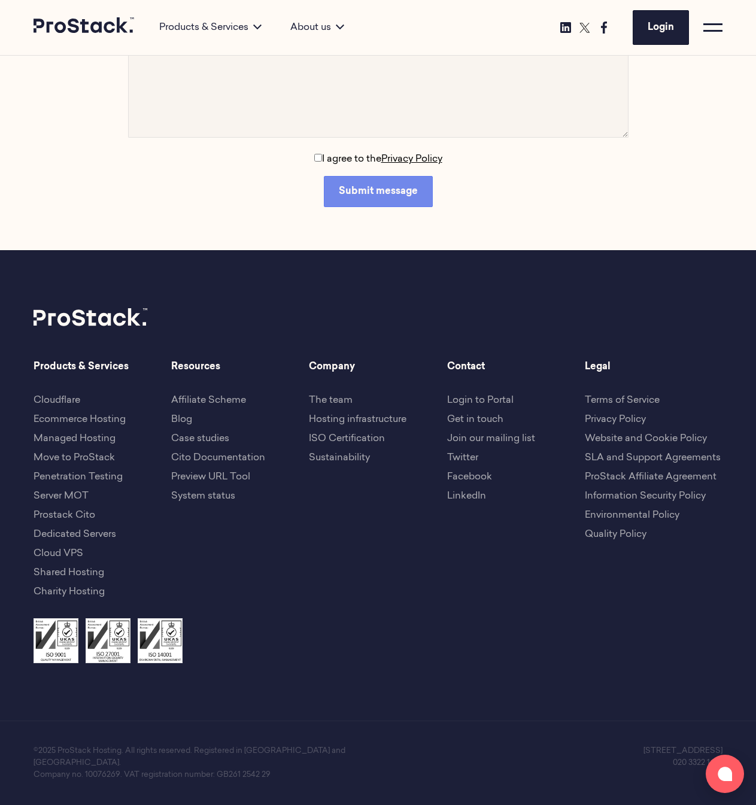
scroll to position [1758, 0]
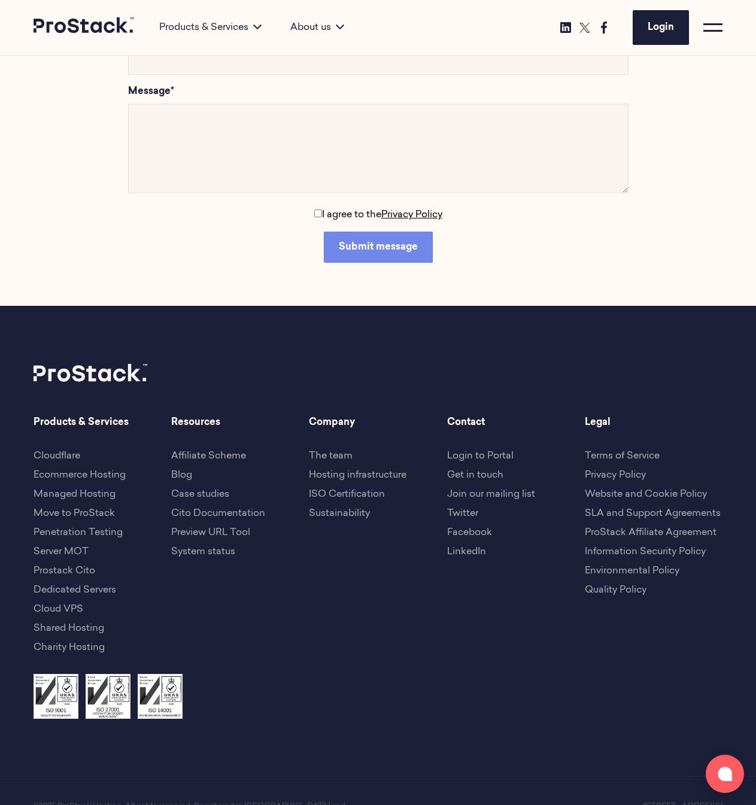
click at [336, 453] on link "The team" at bounding box center [331, 456] width 44 height 10
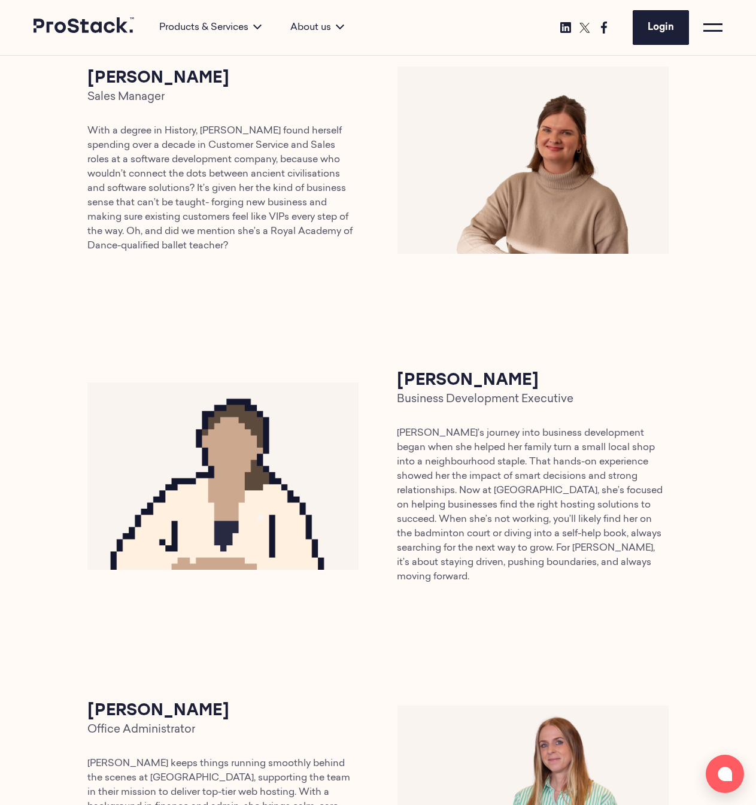
scroll to position [2616, 0]
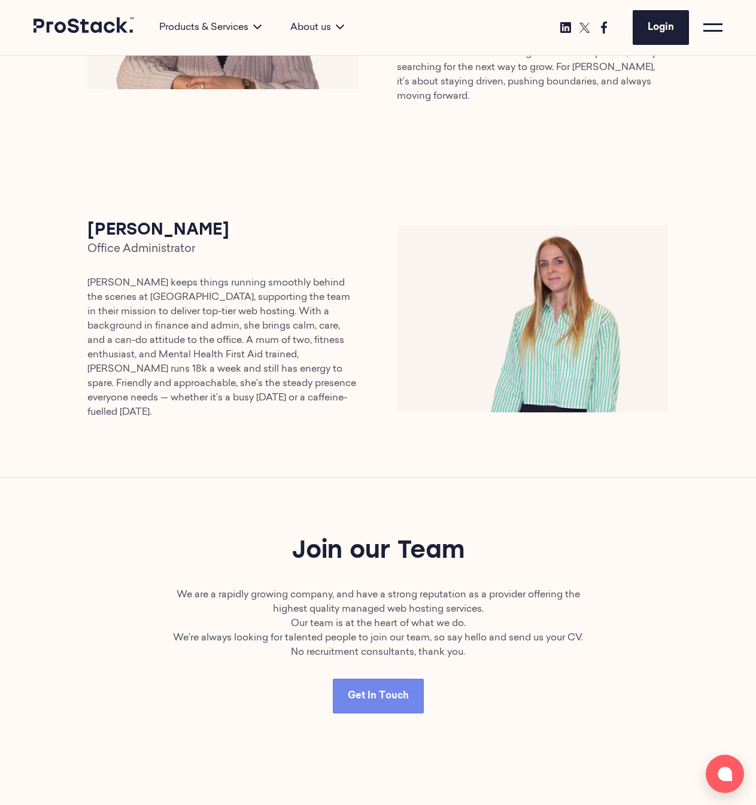
click at [321, 588] on p "We are a rapidly growing company, and have a strong reputation as a provider of…" at bounding box center [378, 602] width 414 height 29
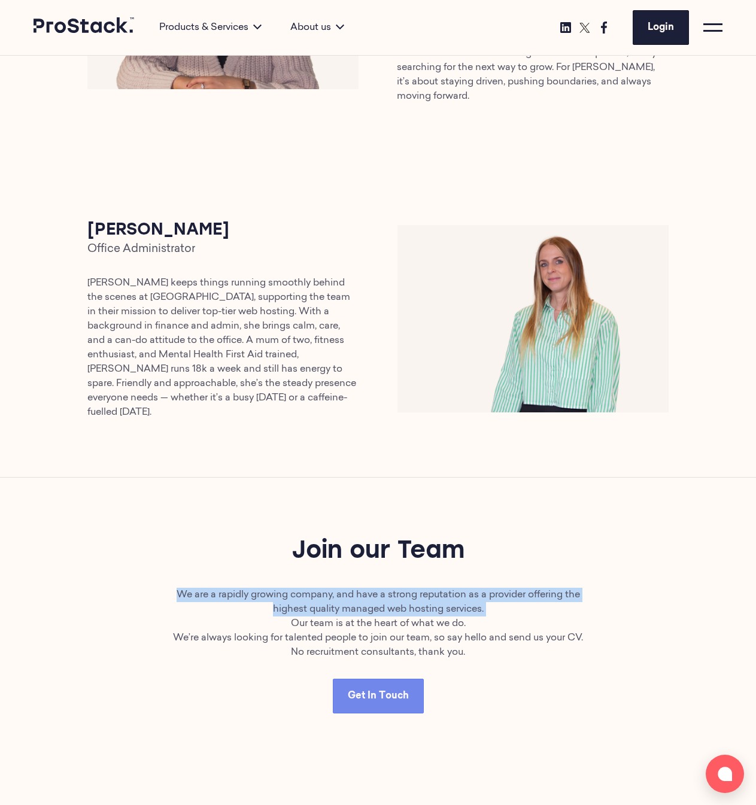
click at [321, 588] on p "We are a rapidly growing company, and have a strong reputation as a provider of…" at bounding box center [378, 602] width 414 height 29
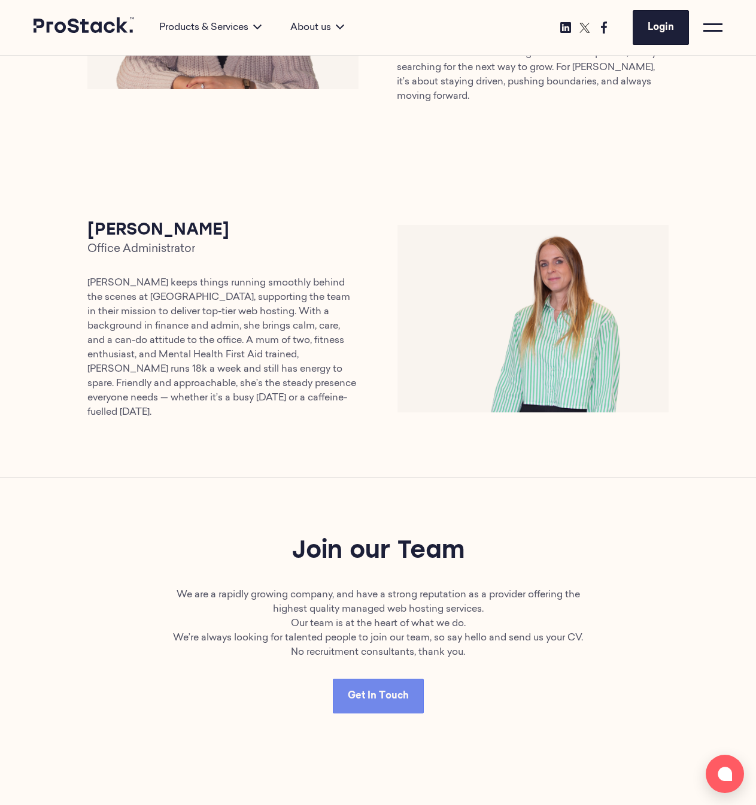
click at [348, 616] on p "Our team is at the heart of what we do." at bounding box center [378, 623] width 414 height 14
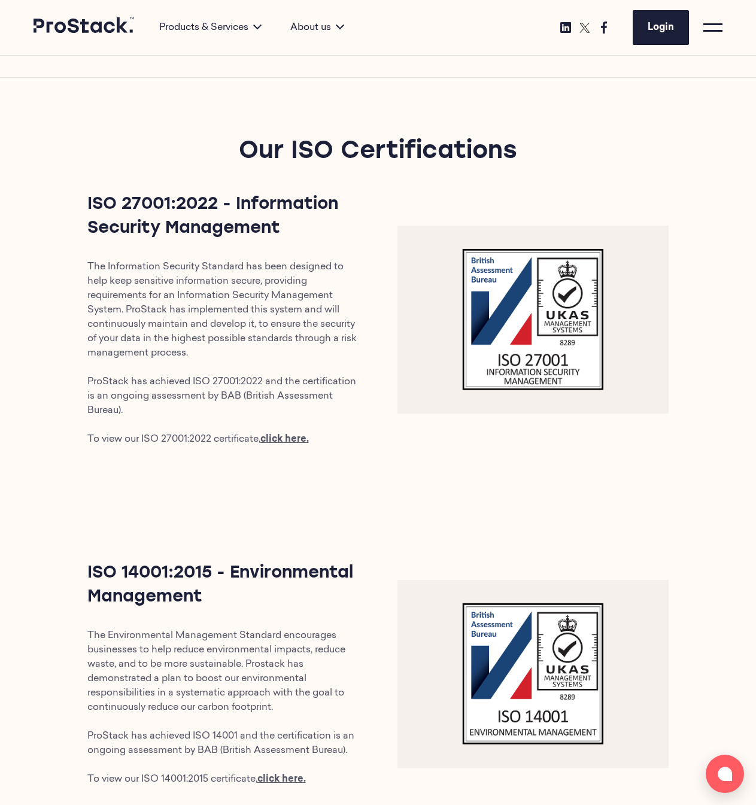
scroll to position [227, 0]
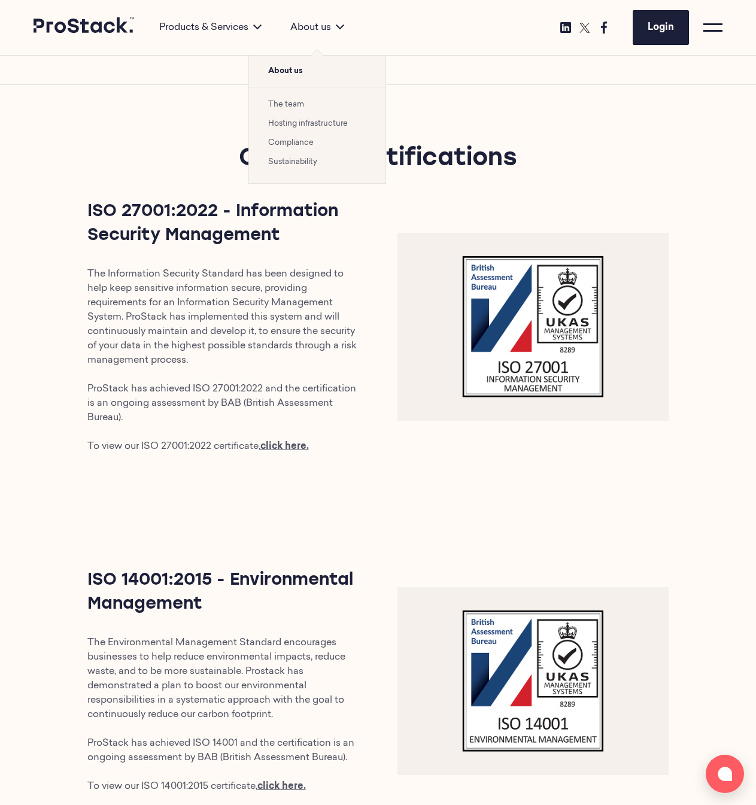
click at [294, 163] on link "Sustainability" at bounding box center [292, 162] width 49 height 8
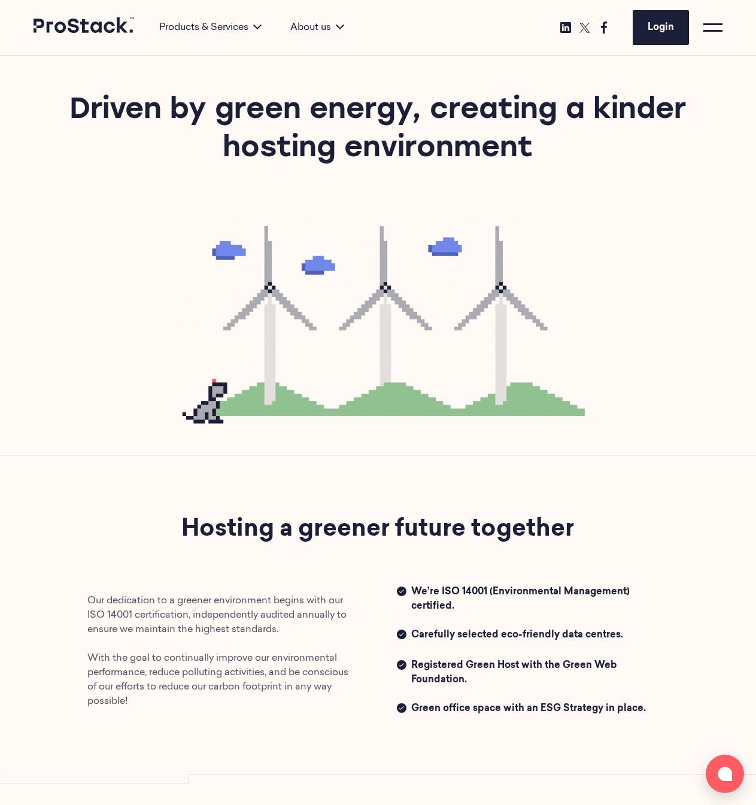
scroll to position [332, 0]
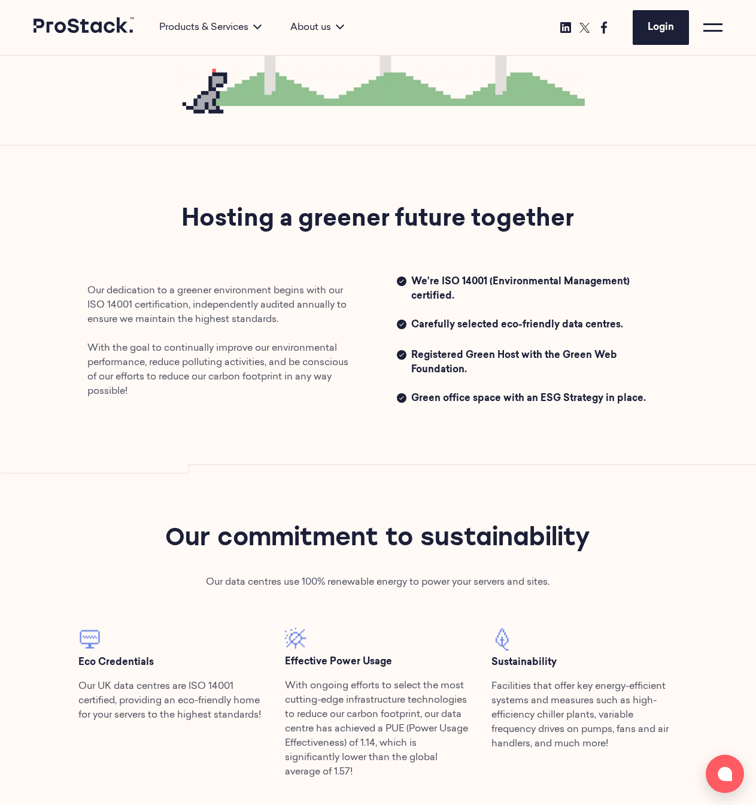
drag, startPoint x: 326, startPoint y: 394, endPoint x: 293, endPoint y: 261, distance: 136.7
click at [293, 260] on div "Hosting a greener future together Our dedication to a greener environment begin…" at bounding box center [378, 305] width 620 height 205
click at [333, 382] on p "Our dedication to a greener environment begins with our ISO 14001 certification…" at bounding box center [223, 341] width 272 height 115
drag, startPoint x: 332, startPoint y: 401, endPoint x: 332, endPoint y: 308, distance: 93.4
click at [332, 308] on div "Our dedication to a greener environment begins with our ISO 14001 certification…" at bounding box center [378, 341] width 620 height 133
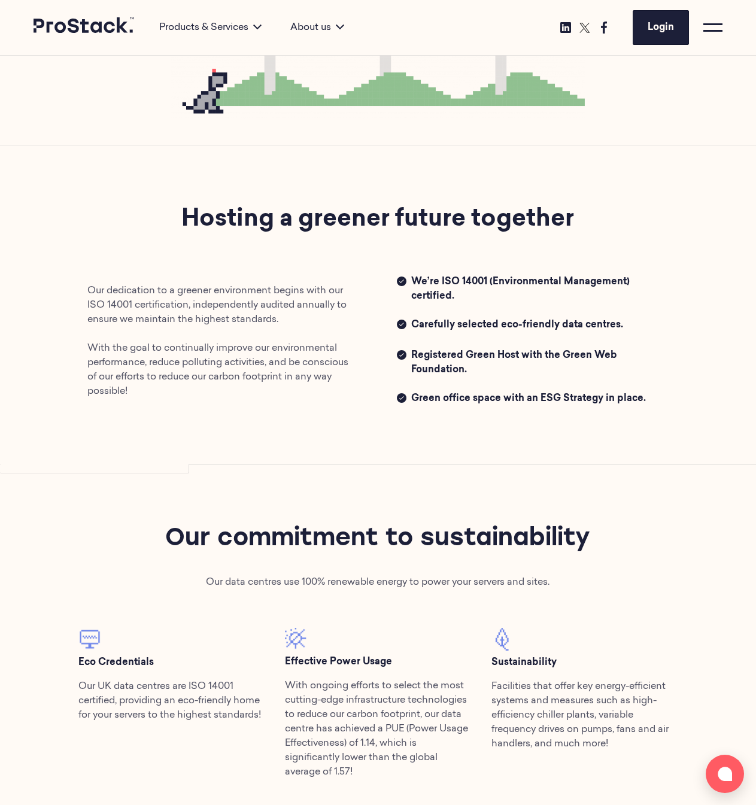
click at [337, 415] on div "Hosting a greener future together Our dedication to a greener environment begin…" at bounding box center [378, 305] width 756 height 320
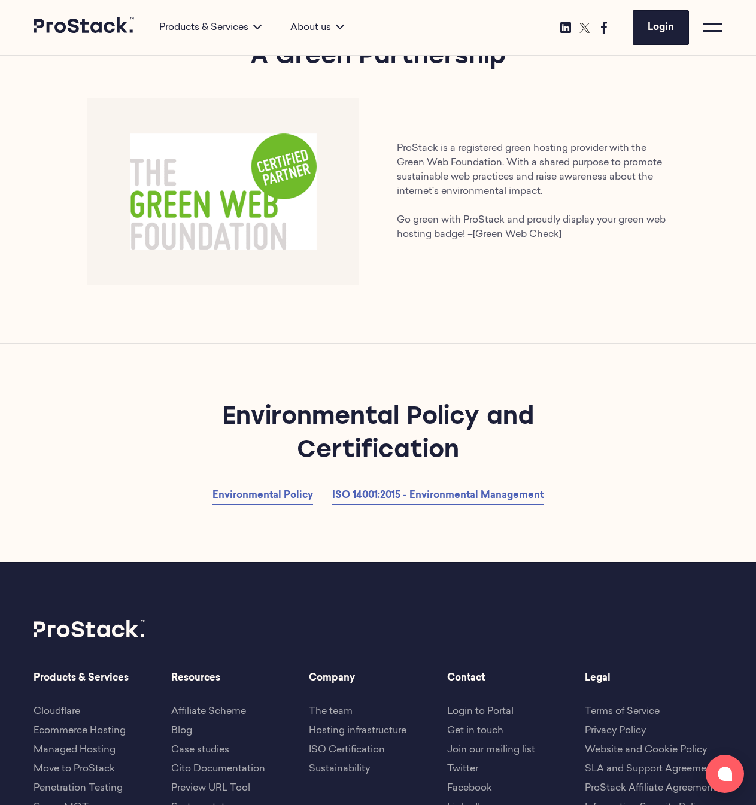
scroll to position [1628, 0]
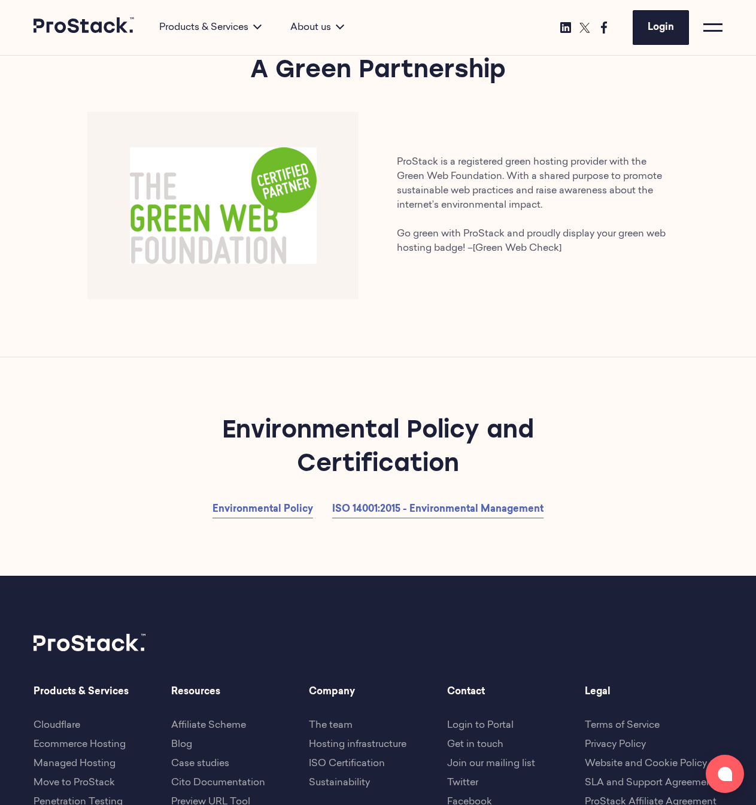
click at [437, 238] on p "ProStack is a registered green hosting provider with the Green Web Foundation. …" at bounding box center [533, 205] width 272 height 101
click at [431, 337] on div "A Green Partnership ProStack is a registered green hosting provider with the Gr…" at bounding box center [378, 177] width 756 height 360
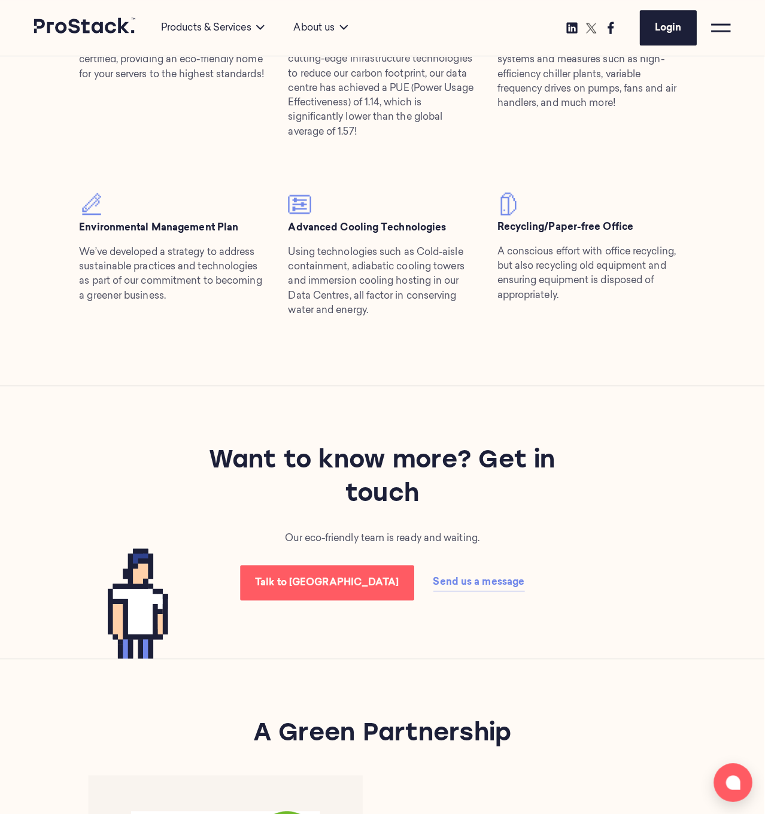
scroll to position [837, 0]
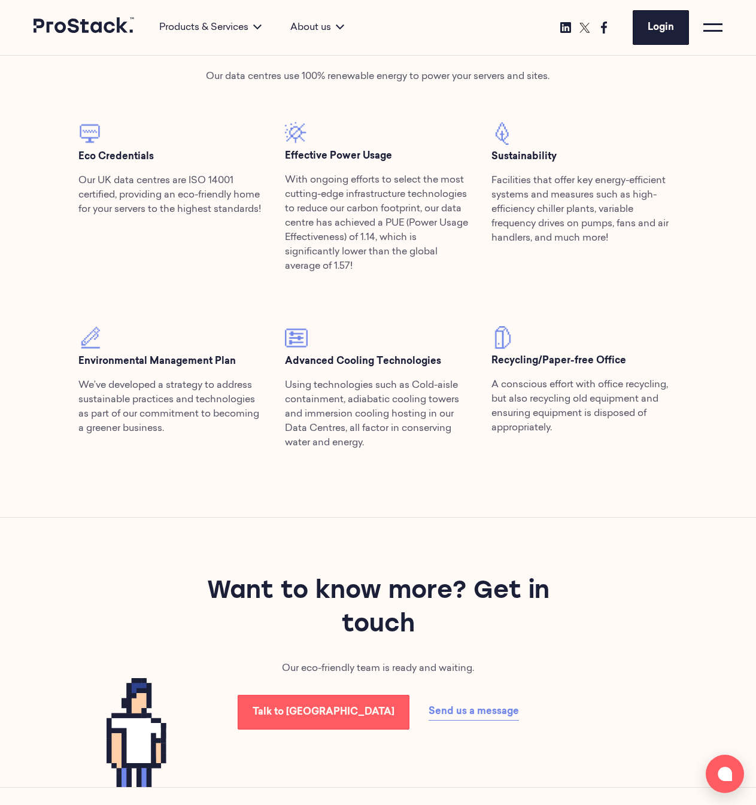
click at [713, 33] on div at bounding box center [712, 27] width 19 height 19
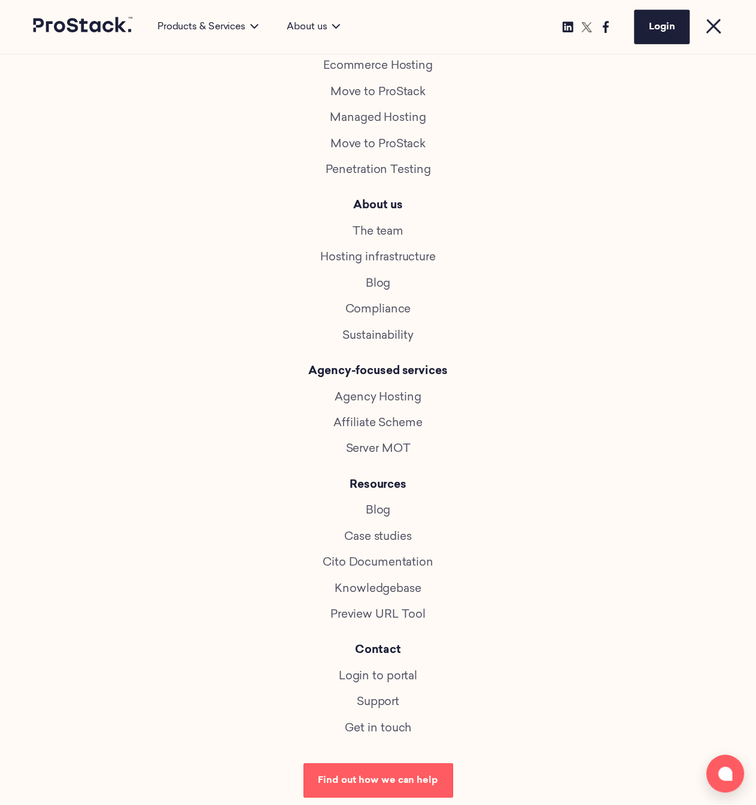
scroll to position [250, 0]
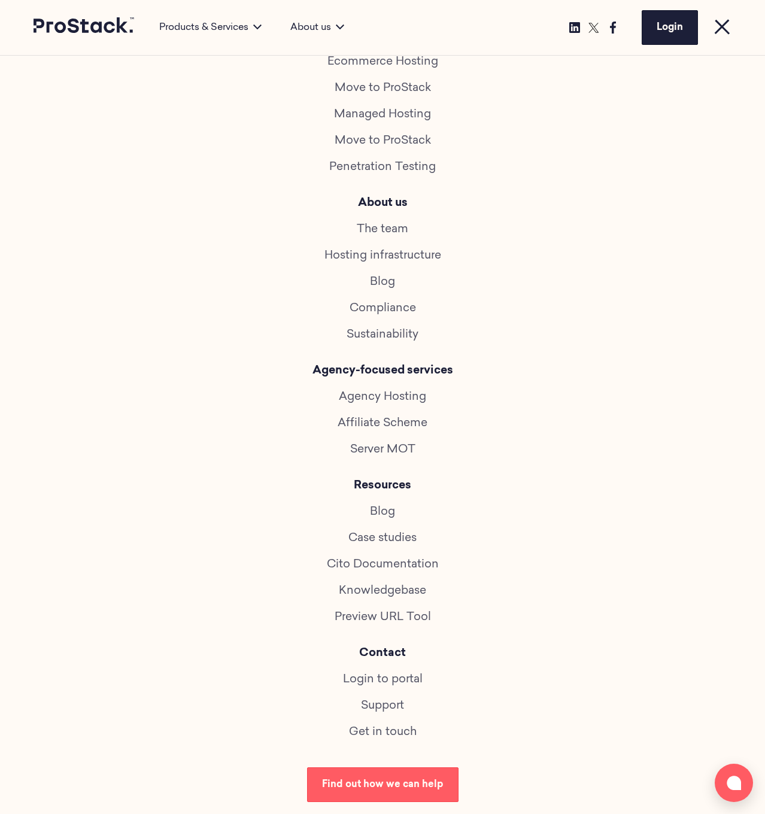
click at [379, 533] on link "Case studies" at bounding box center [382, 538] width 68 height 11
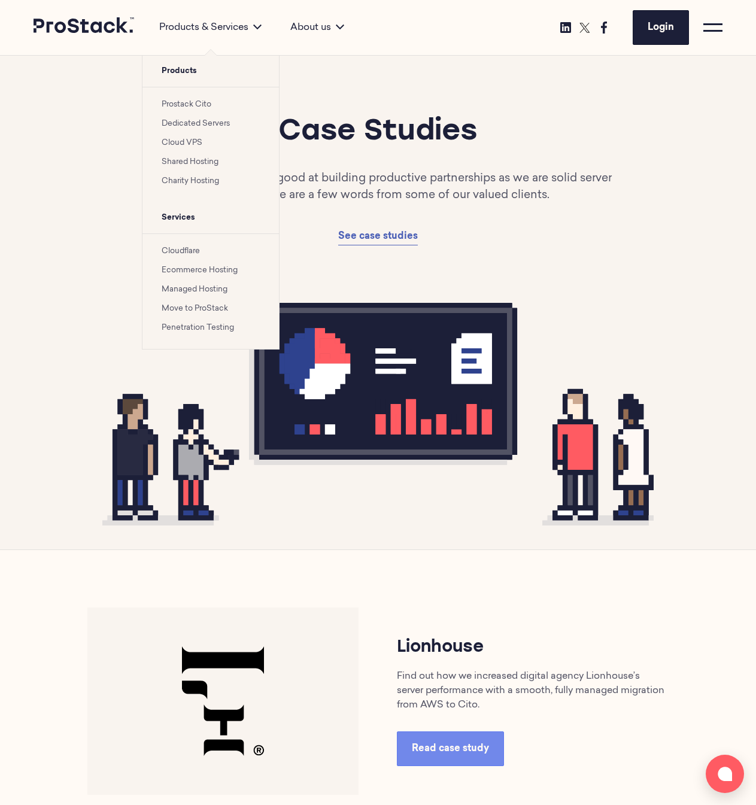
click at [192, 37] on div "Products & Services Products Prostack Cito Dedicated Servers Cloud VPS Shared H…" at bounding box center [210, 27] width 131 height 55
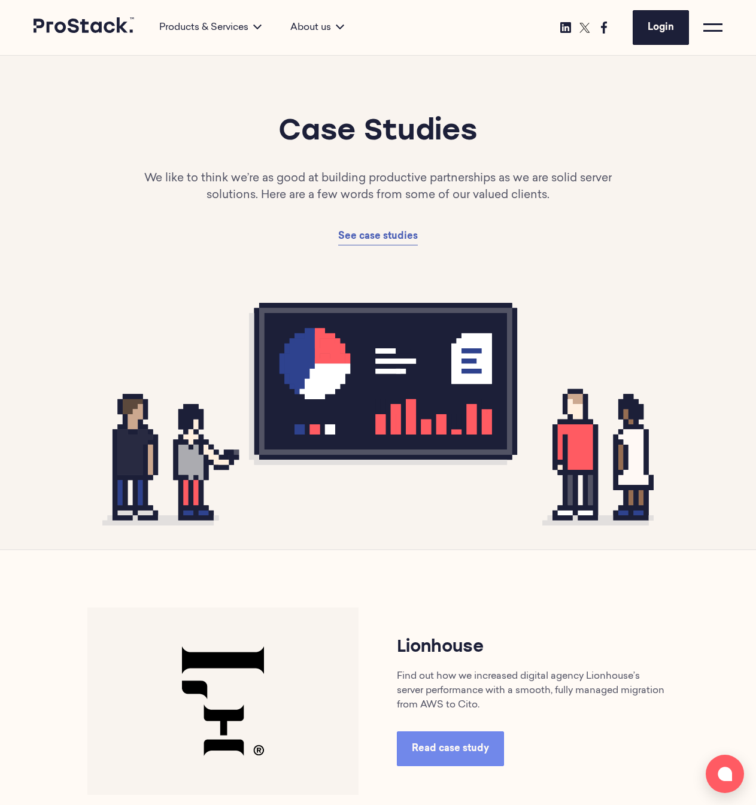
click at [95, 27] on icon at bounding box center [85, 25] width 102 height 16
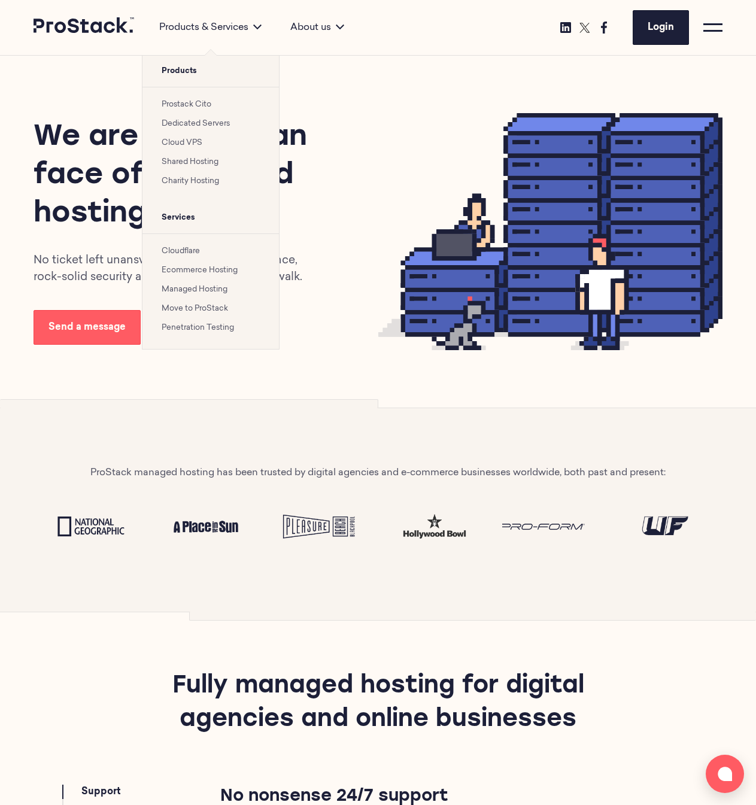
click at [197, 13] on div "Products & Services Products Prostack Cito Dedicated Servers Cloud VPS Shared H…" at bounding box center [210, 27] width 131 height 55
click at [201, 99] on li "Prostack Cito" at bounding box center [211, 104] width 98 height 14
click at [201, 107] on link "Prostack Cito" at bounding box center [187, 105] width 50 height 8
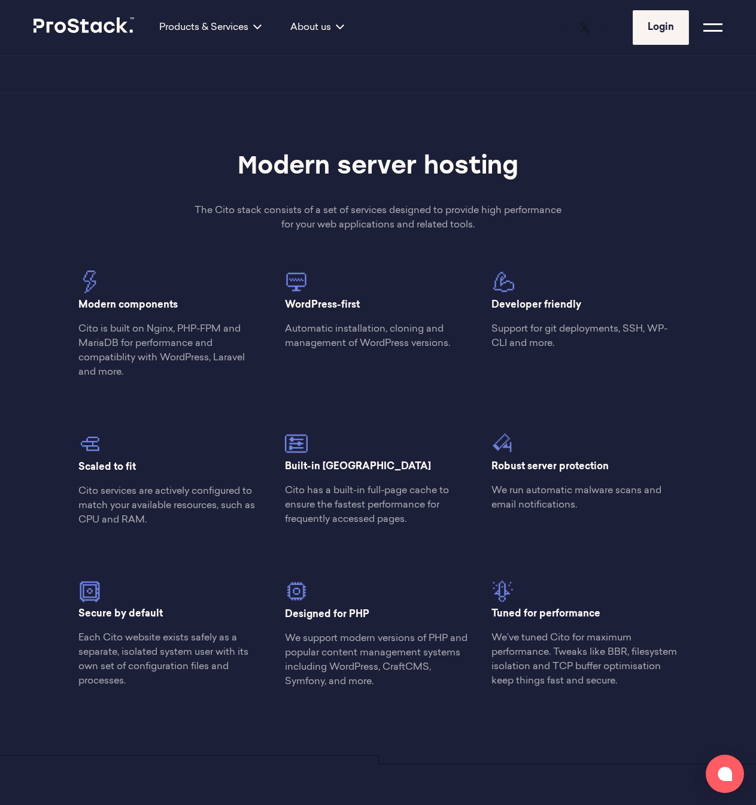
scroll to position [862, 0]
